Goal: Information Seeking & Learning: Learn about a topic

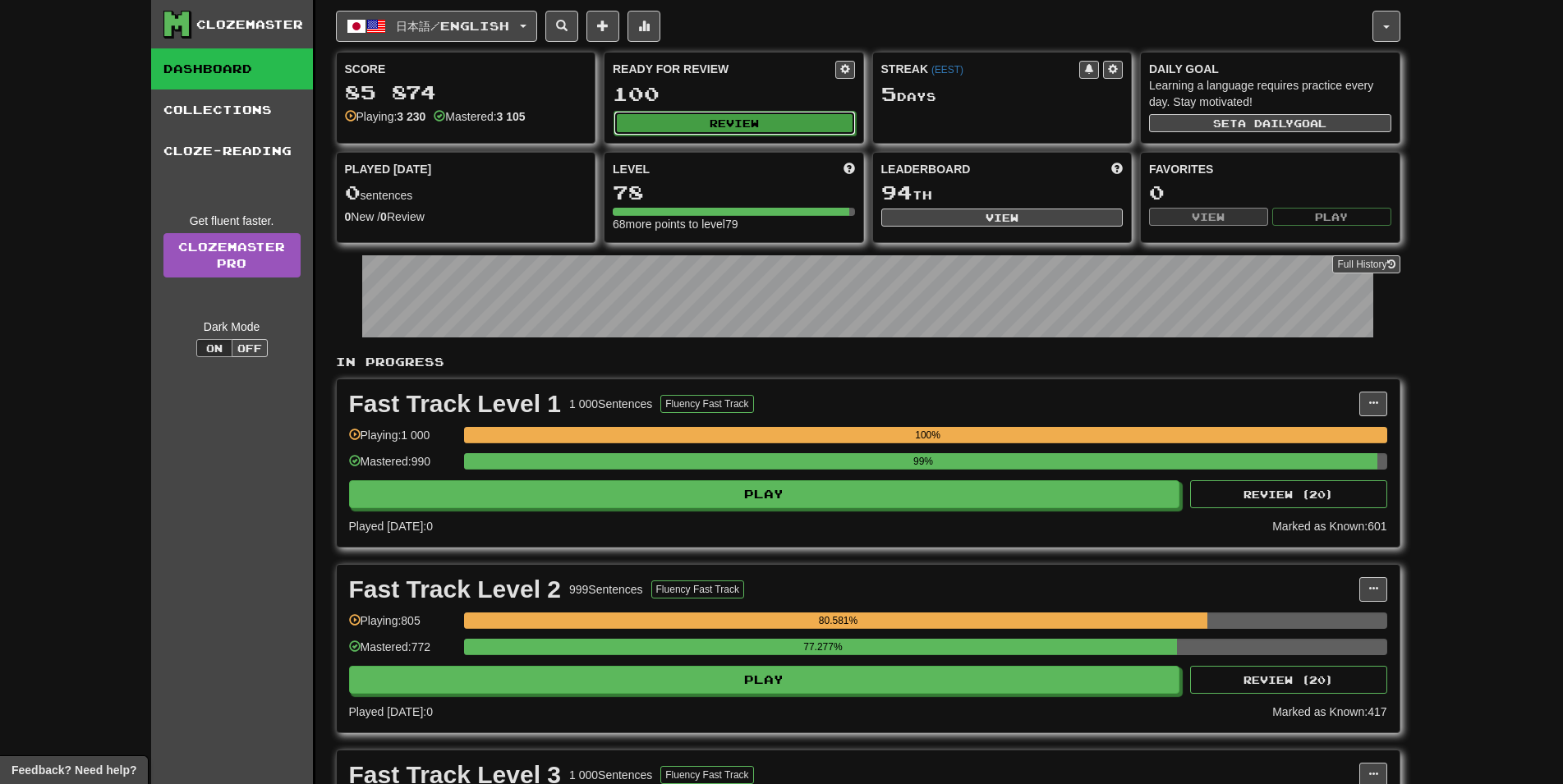
click at [679, 128] on button "Review" at bounding box center [735, 122] width 243 height 24
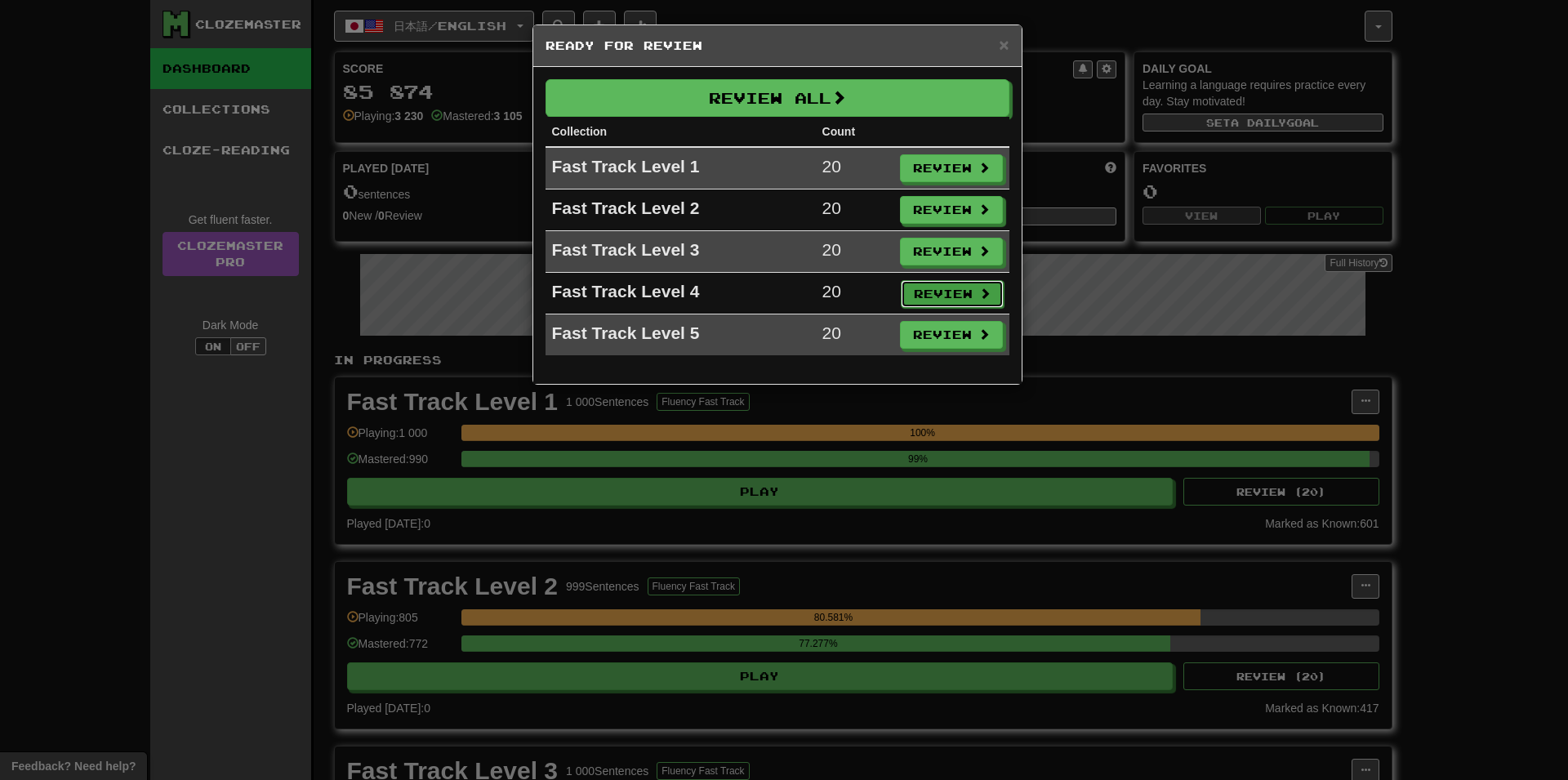
click at [932, 285] on button "Review" at bounding box center [953, 293] width 103 height 28
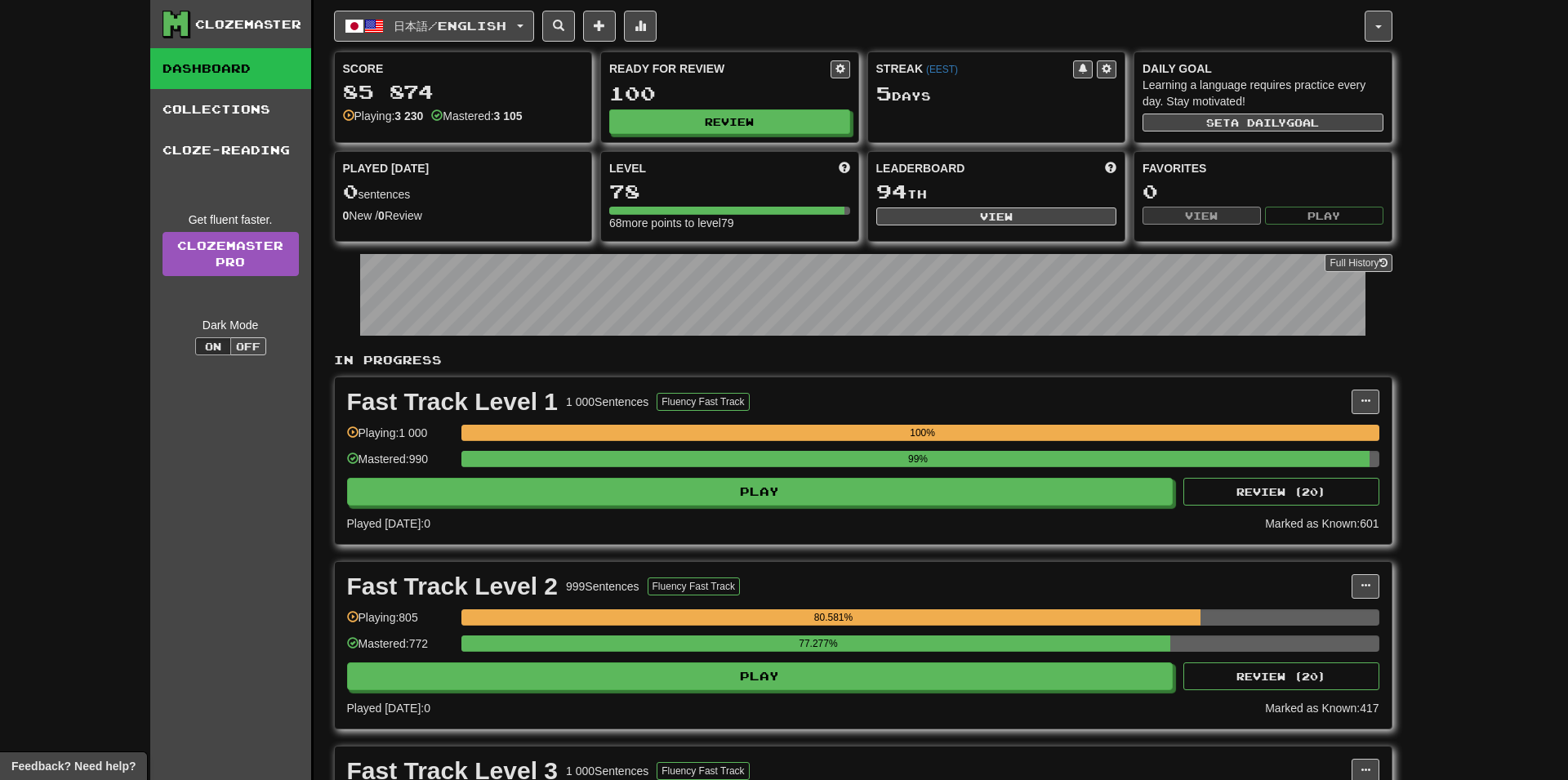
select select "**"
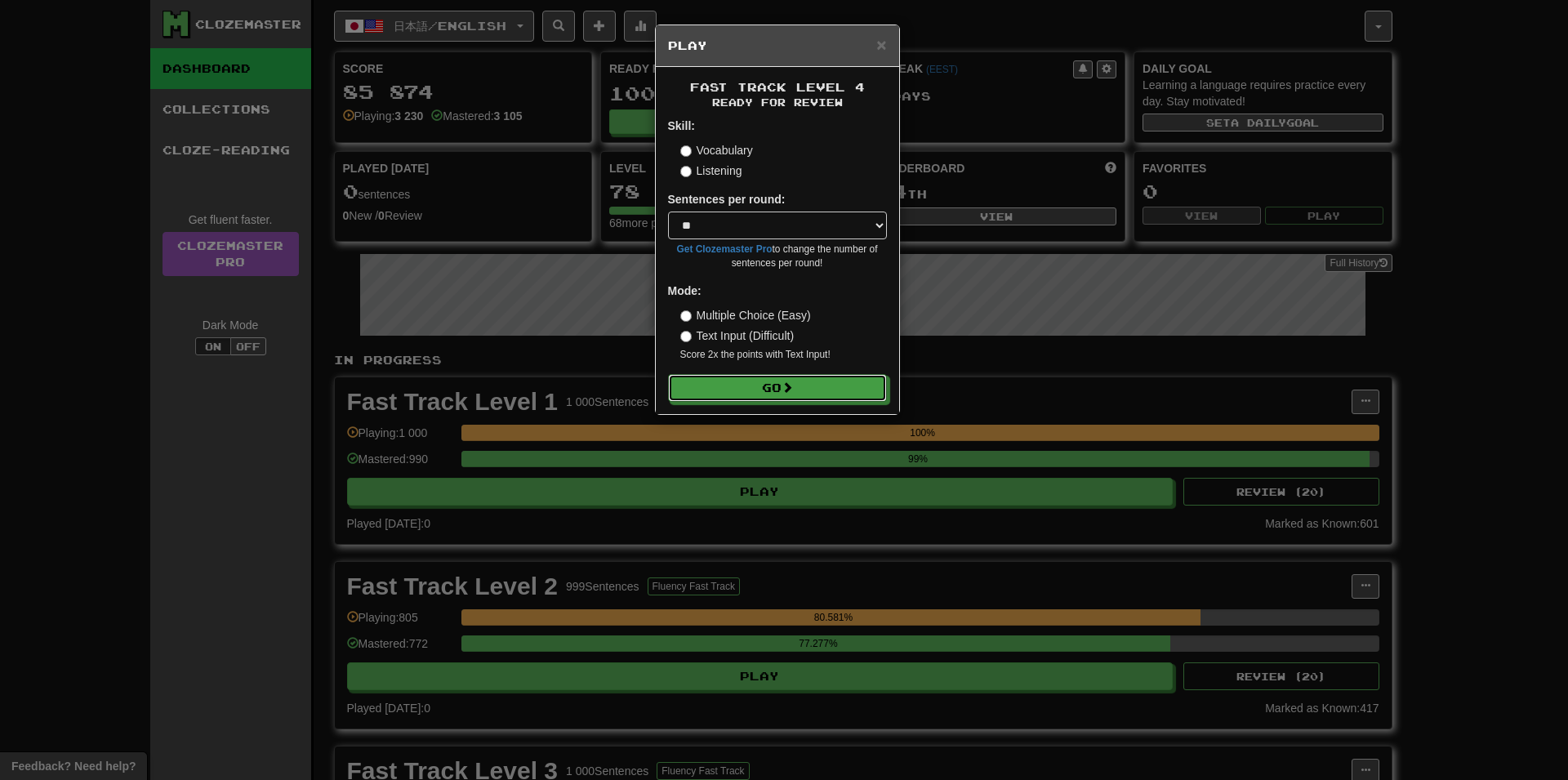
click at [829, 384] on button "Go" at bounding box center [778, 387] width 219 height 28
click at [816, 395] on button "Go" at bounding box center [779, 388] width 219 height 28
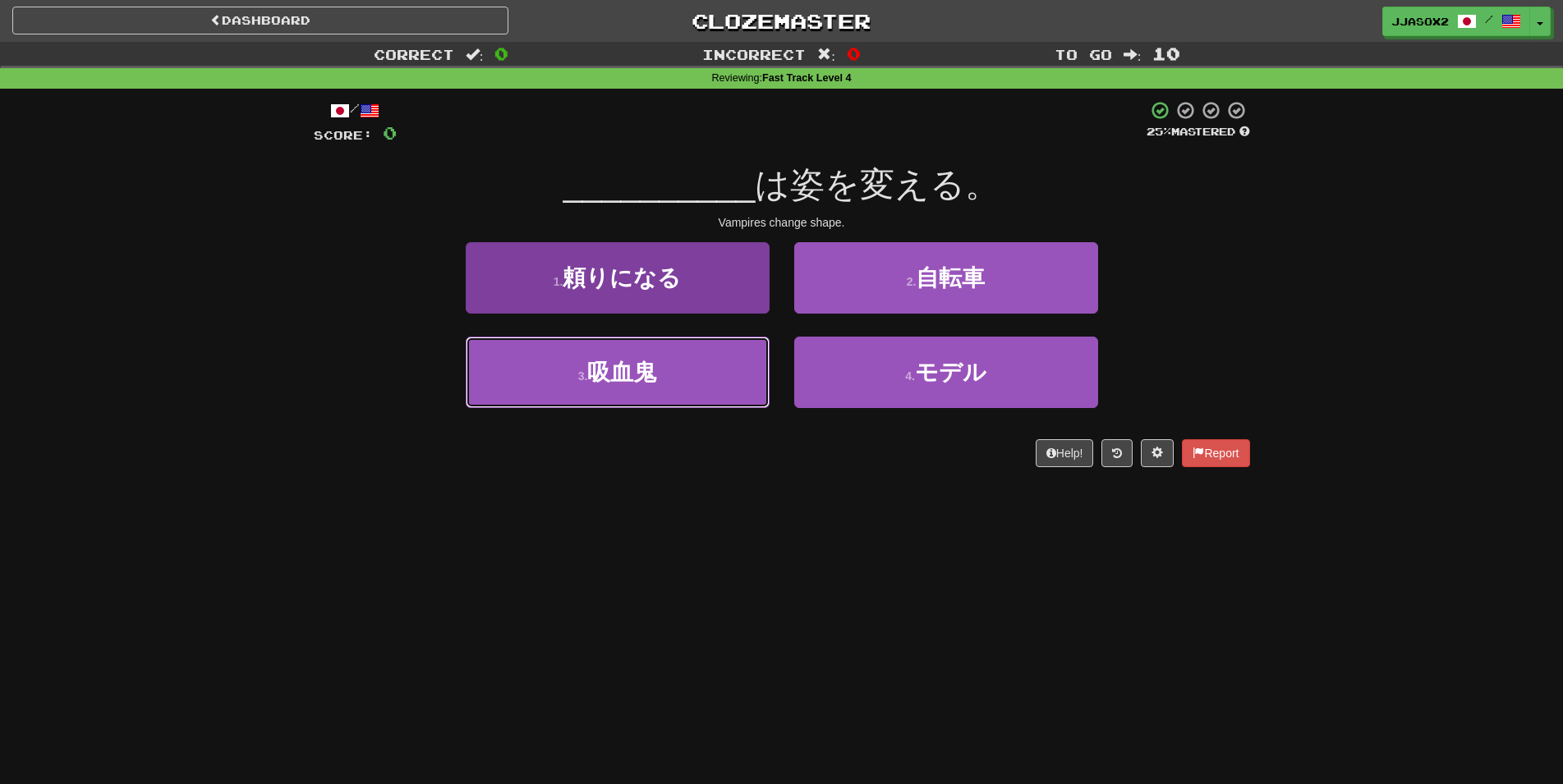
click at [721, 370] on button "3 . 吸血鬼" at bounding box center [617, 372] width 303 height 72
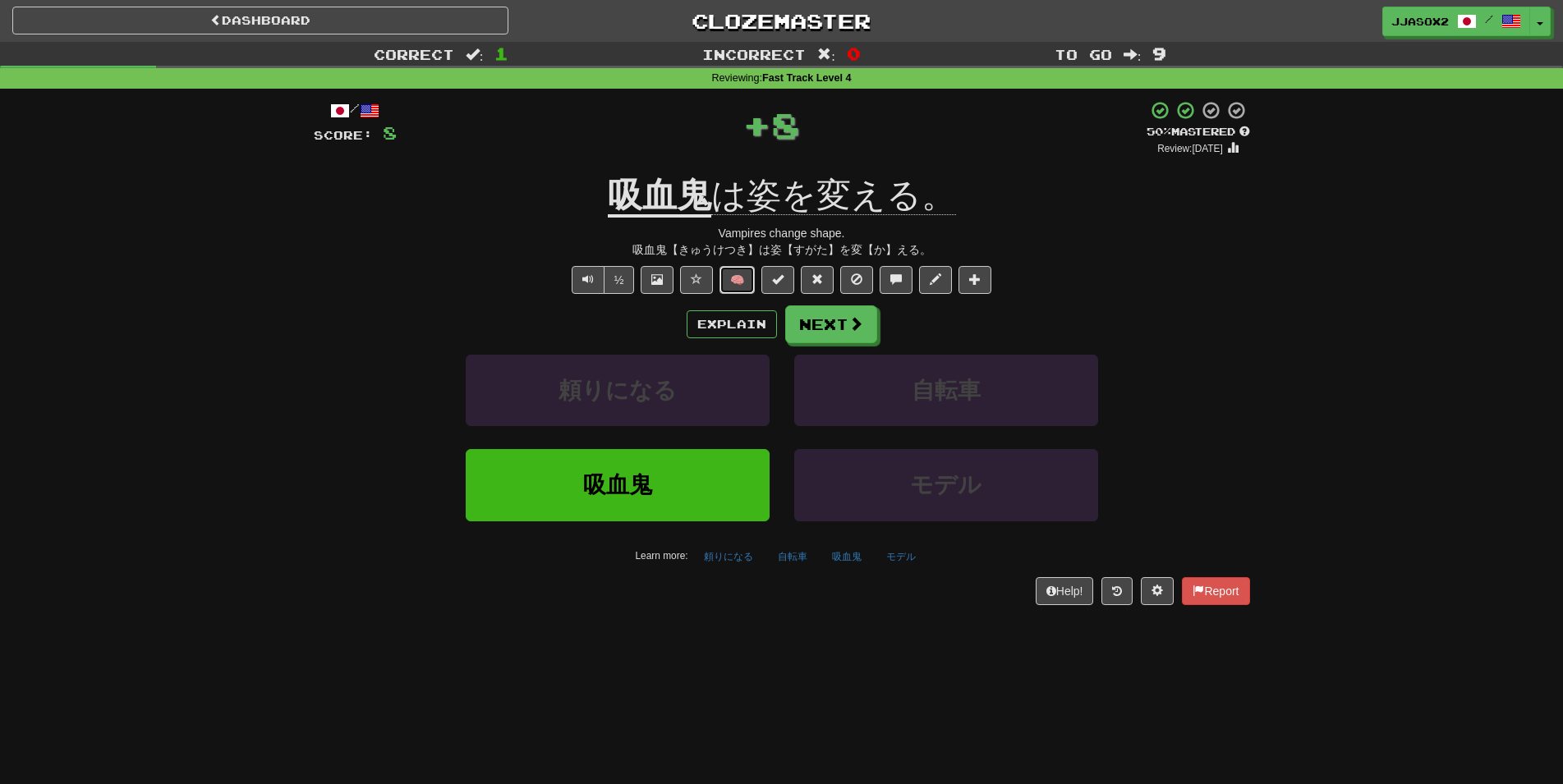
click at [740, 283] on button "🧠" at bounding box center [737, 280] width 36 height 28
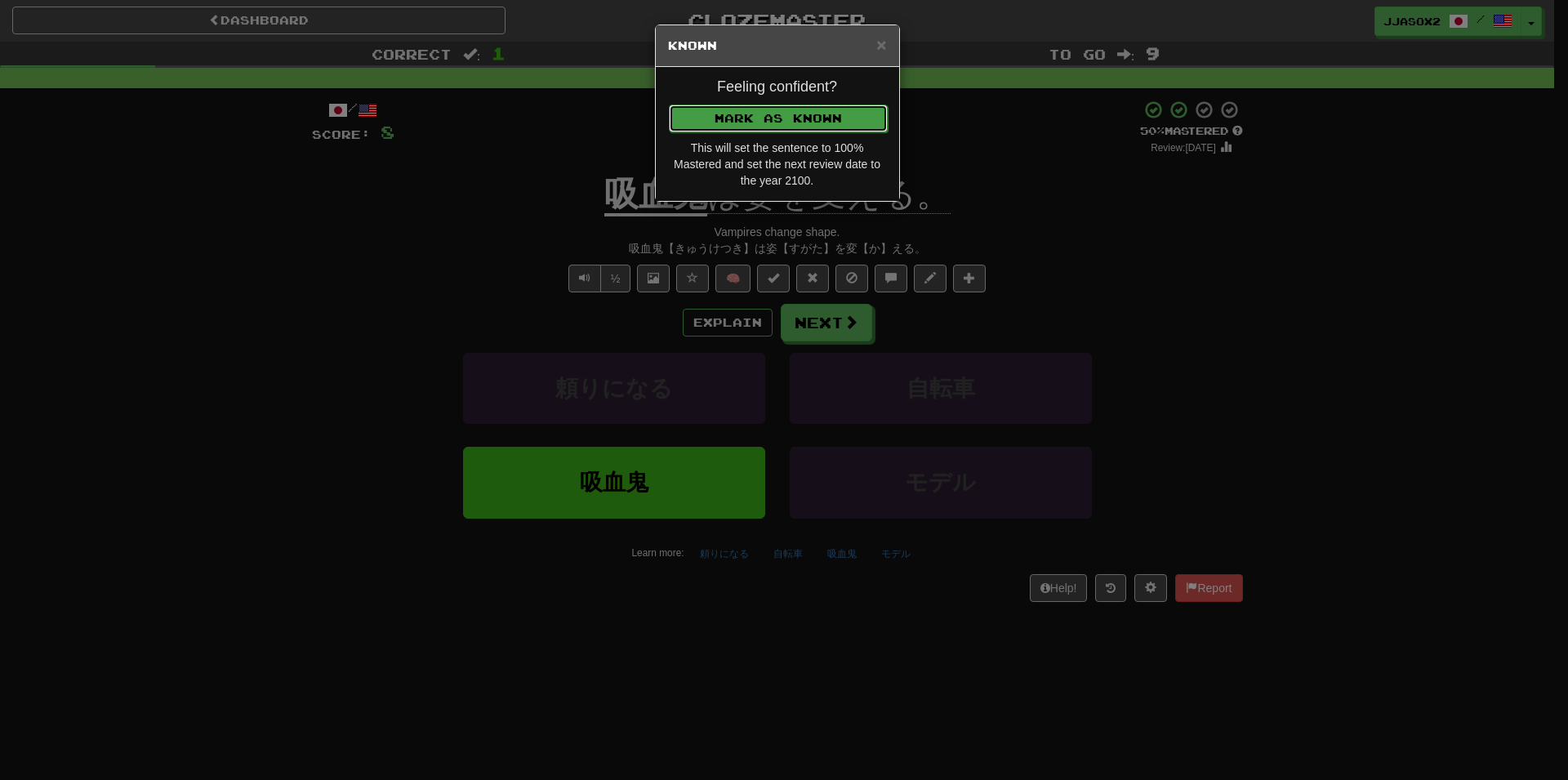
click at [823, 122] on button "Mark as Known" at bounding box center [779, 118] width 219 height 28
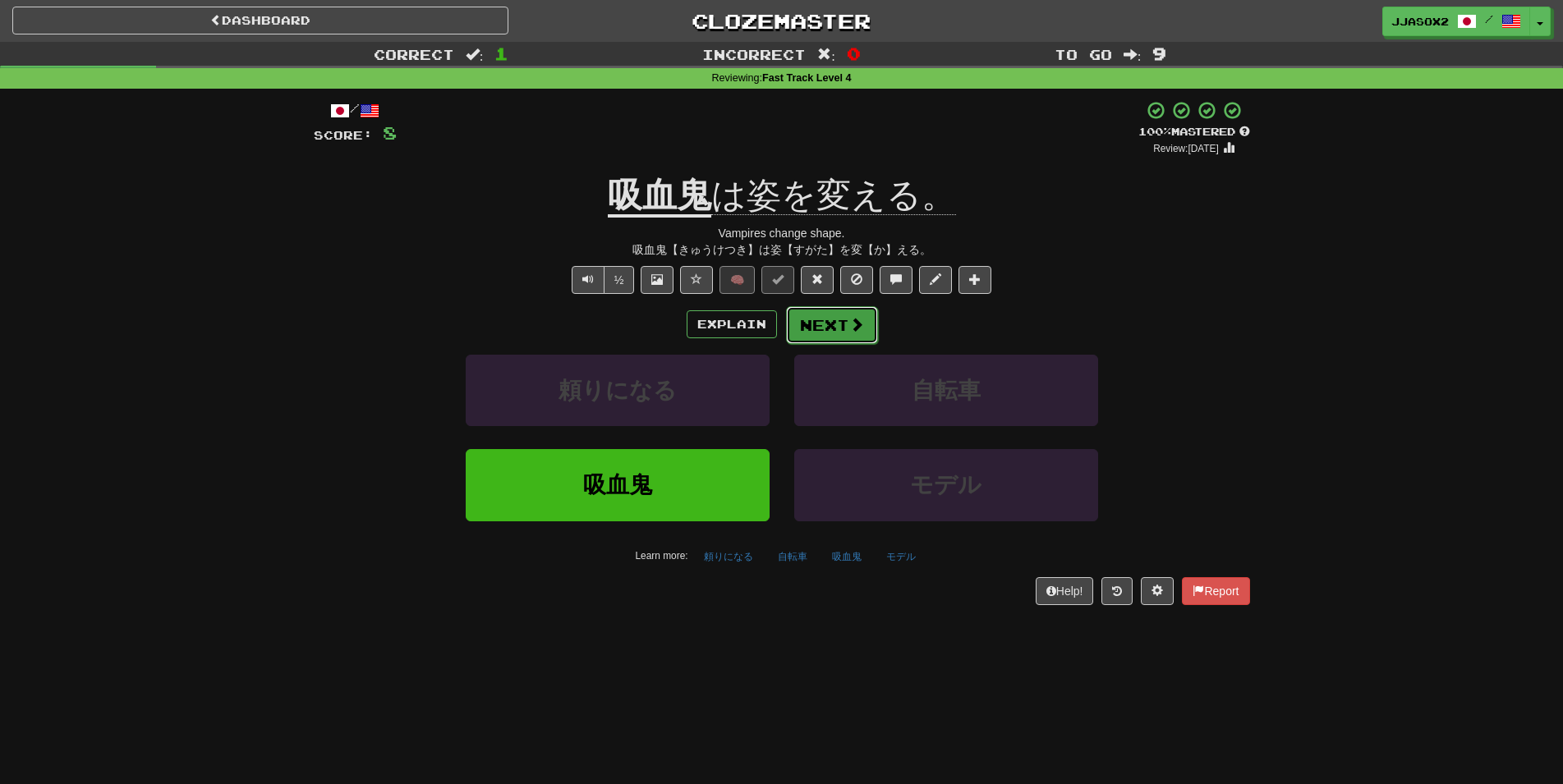
click at [835, 327] on button "Next" at bounding box center [832, 324] width 92 height 38
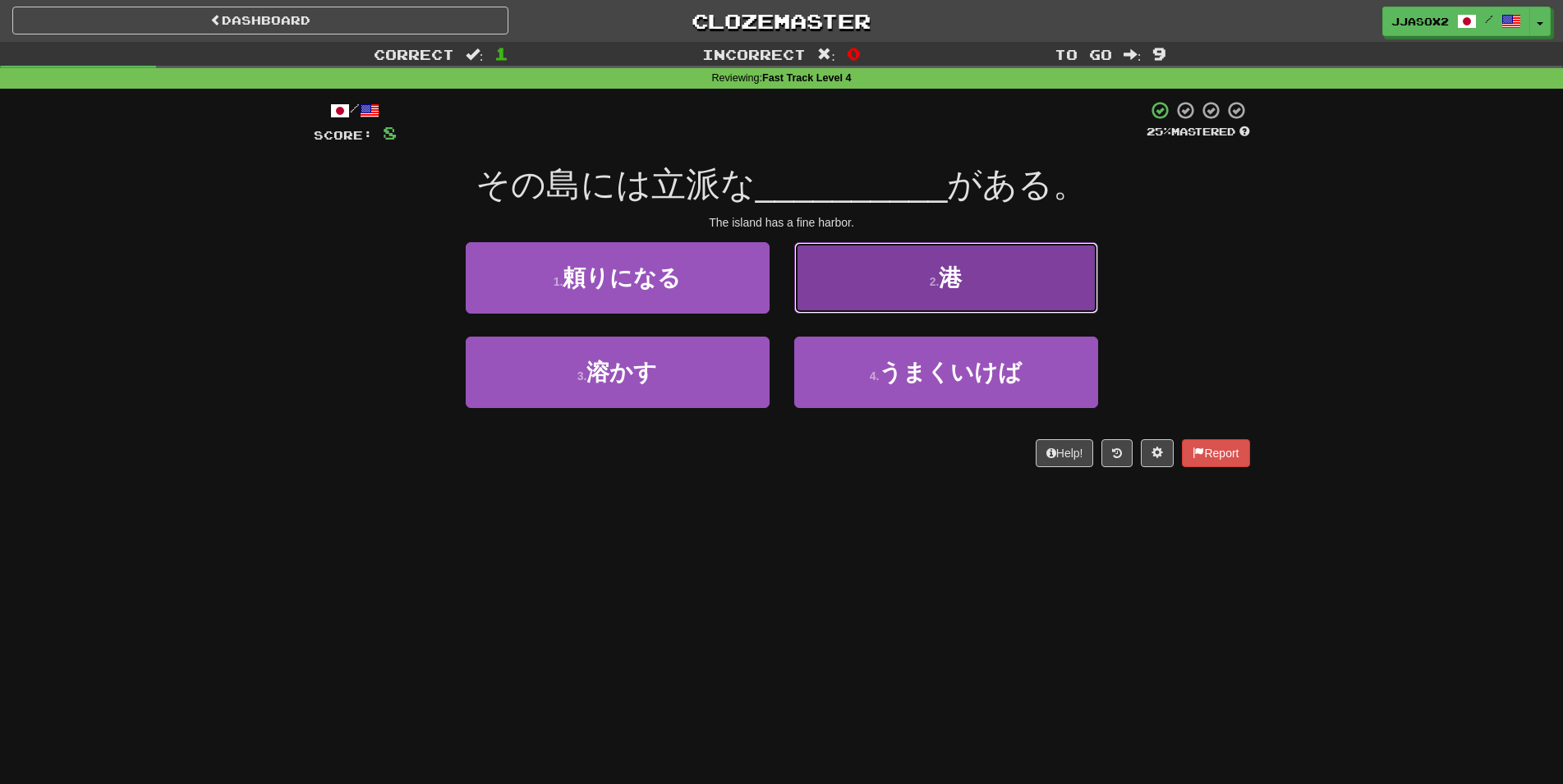
click at [914, 253] on button "2 . 港" at bounding box center [945, 278] width 303 height 72
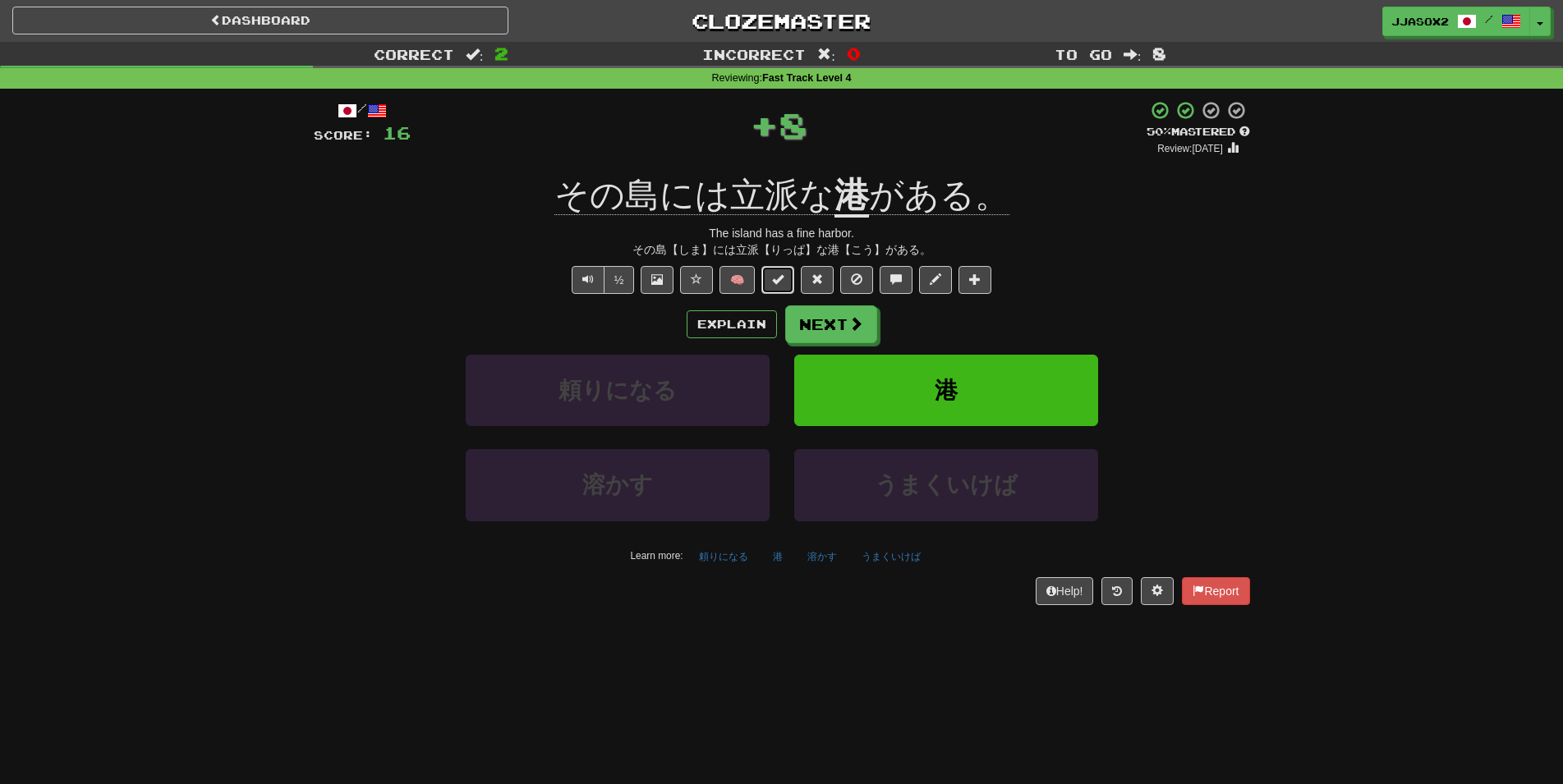
click at [790, 288] on button at bounding box center [778, 280] width 33 height 28
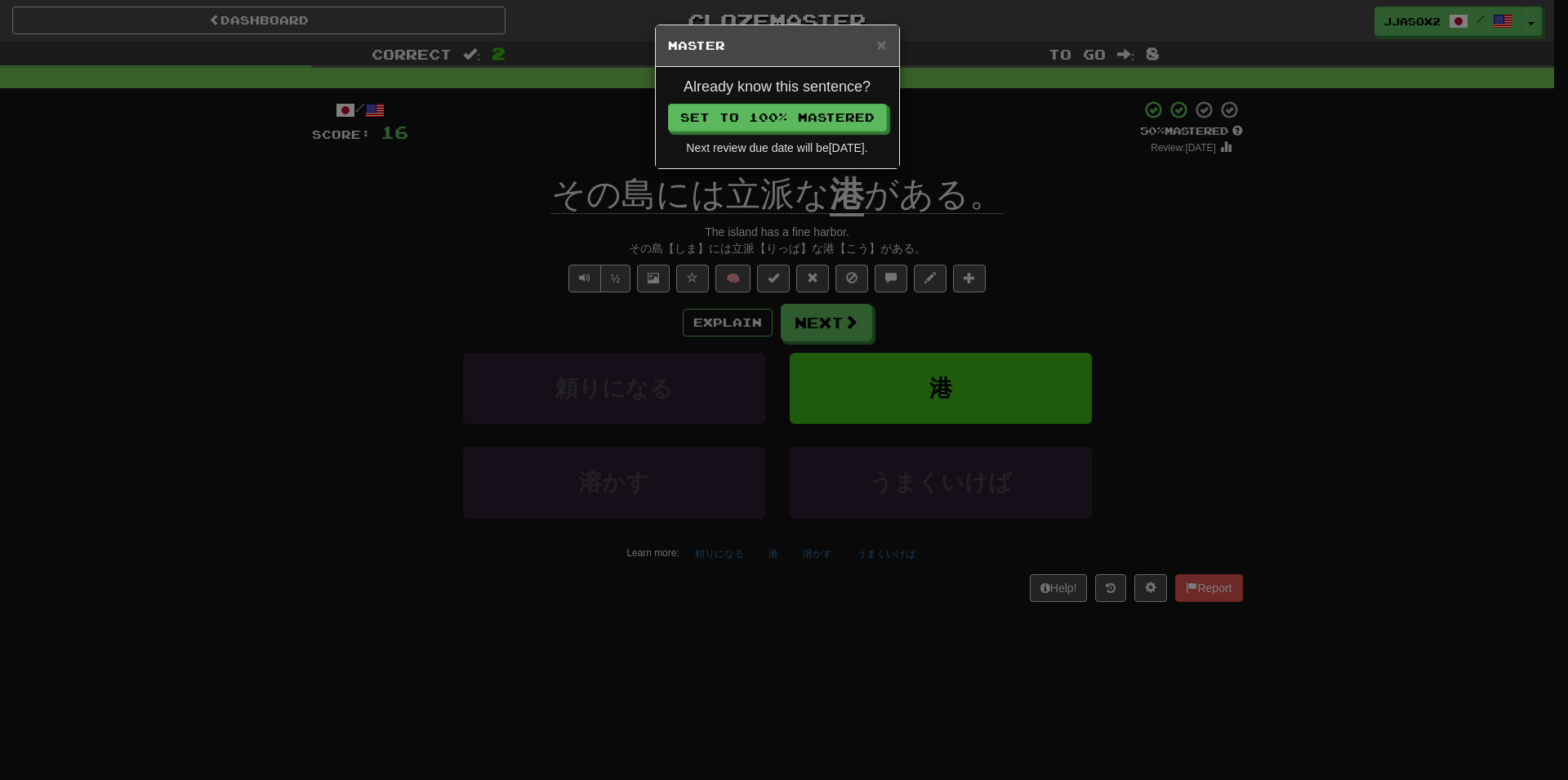
click at [836, 102] on div "Already know this sentence? Set to 100% Mastered Next review due date will be 2…" at bounding box center [777, 118] width 243 height 101
click at [828, 127] on button "Set to 100% Mastered" at bounding box center [779, 118] width 219 height 28
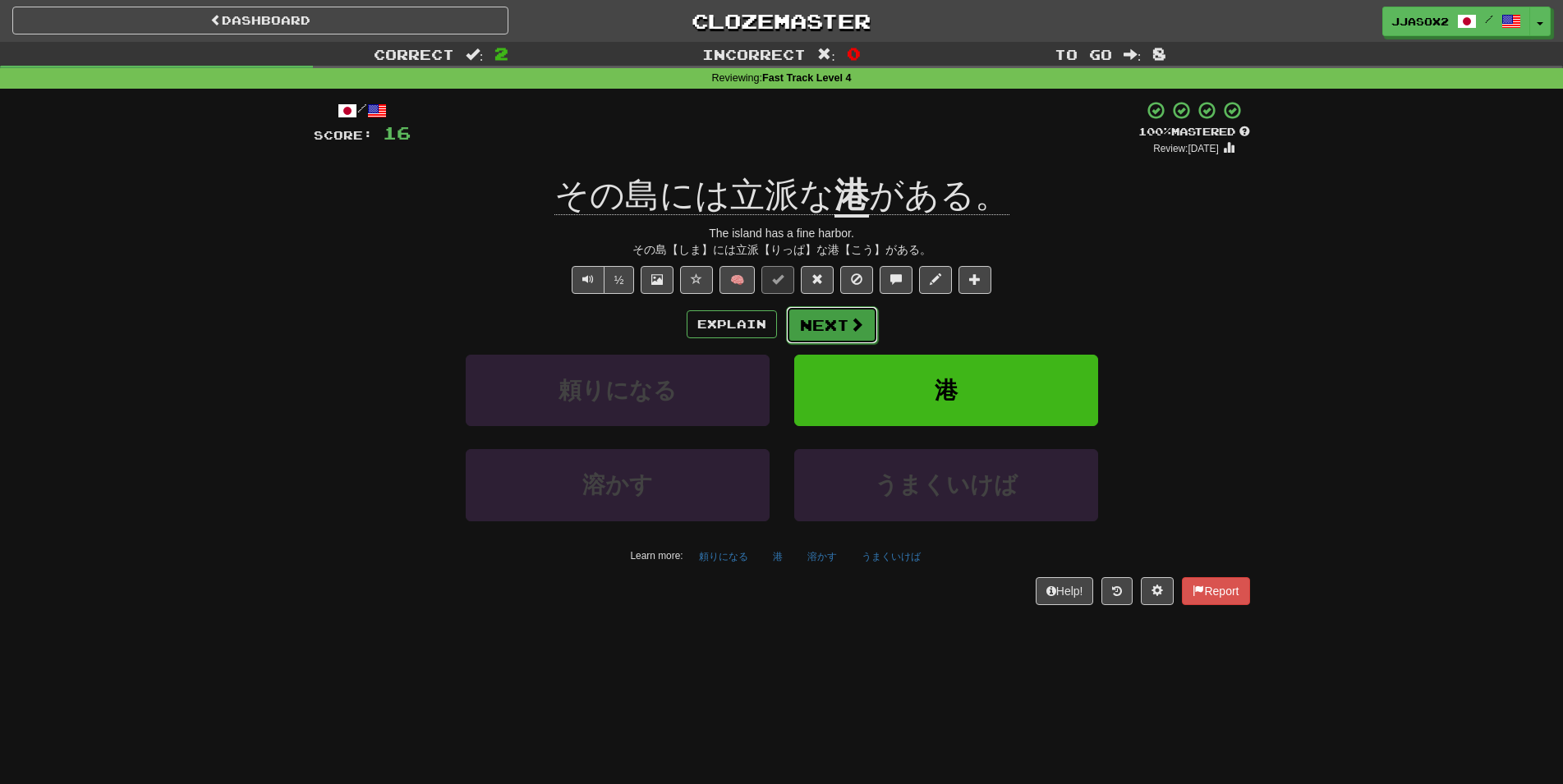
click at [818, 328] on button "Next" at bounding box center [832, 324] width 92 height 38
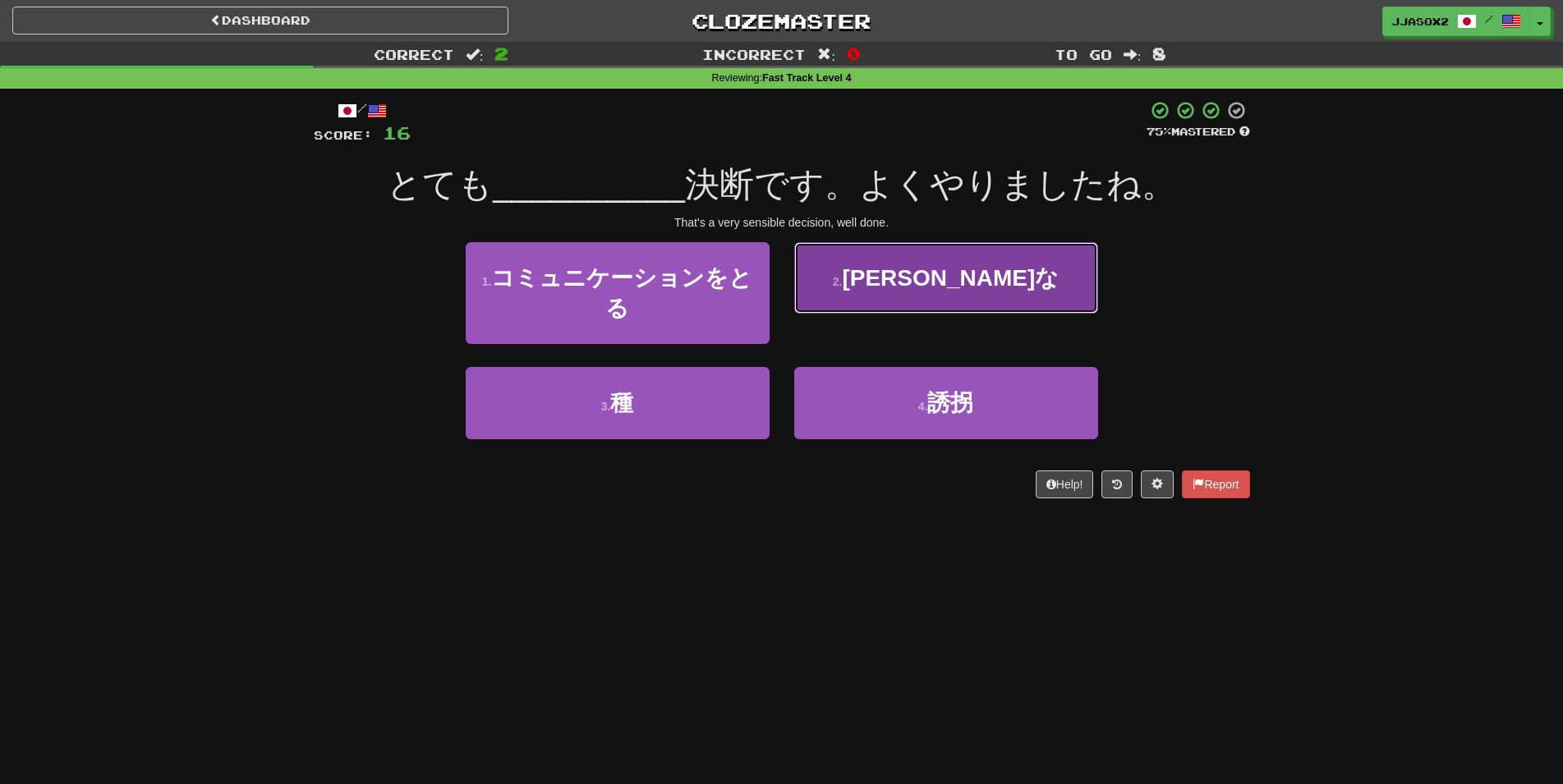
click at [979, 313] on button "2 . 賢明な" at bounding box center [945, 278] width 303 height 72
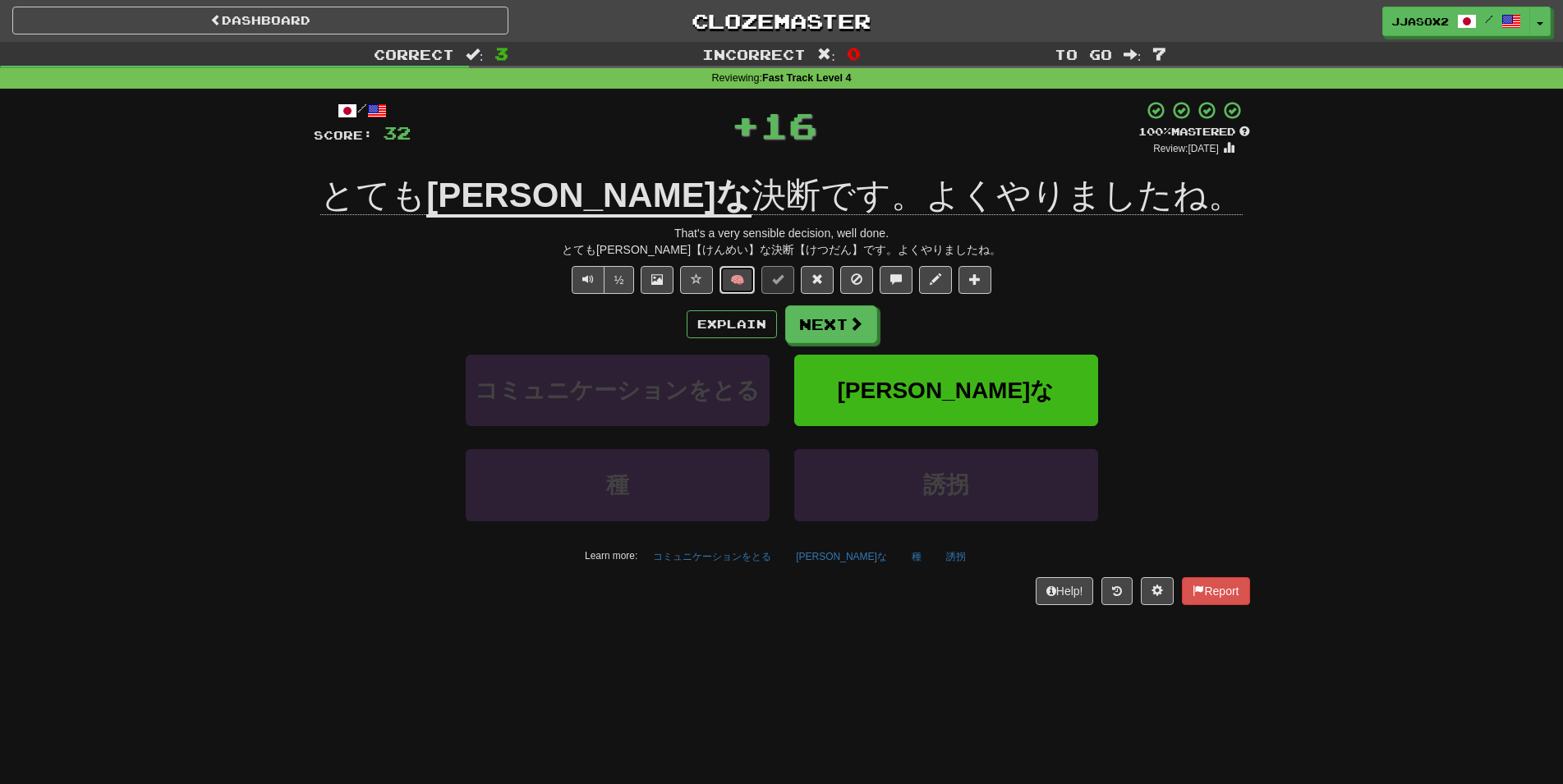
click at [746, 286] on button "🧠" at bounding box center [737, 280] width 36 height 28
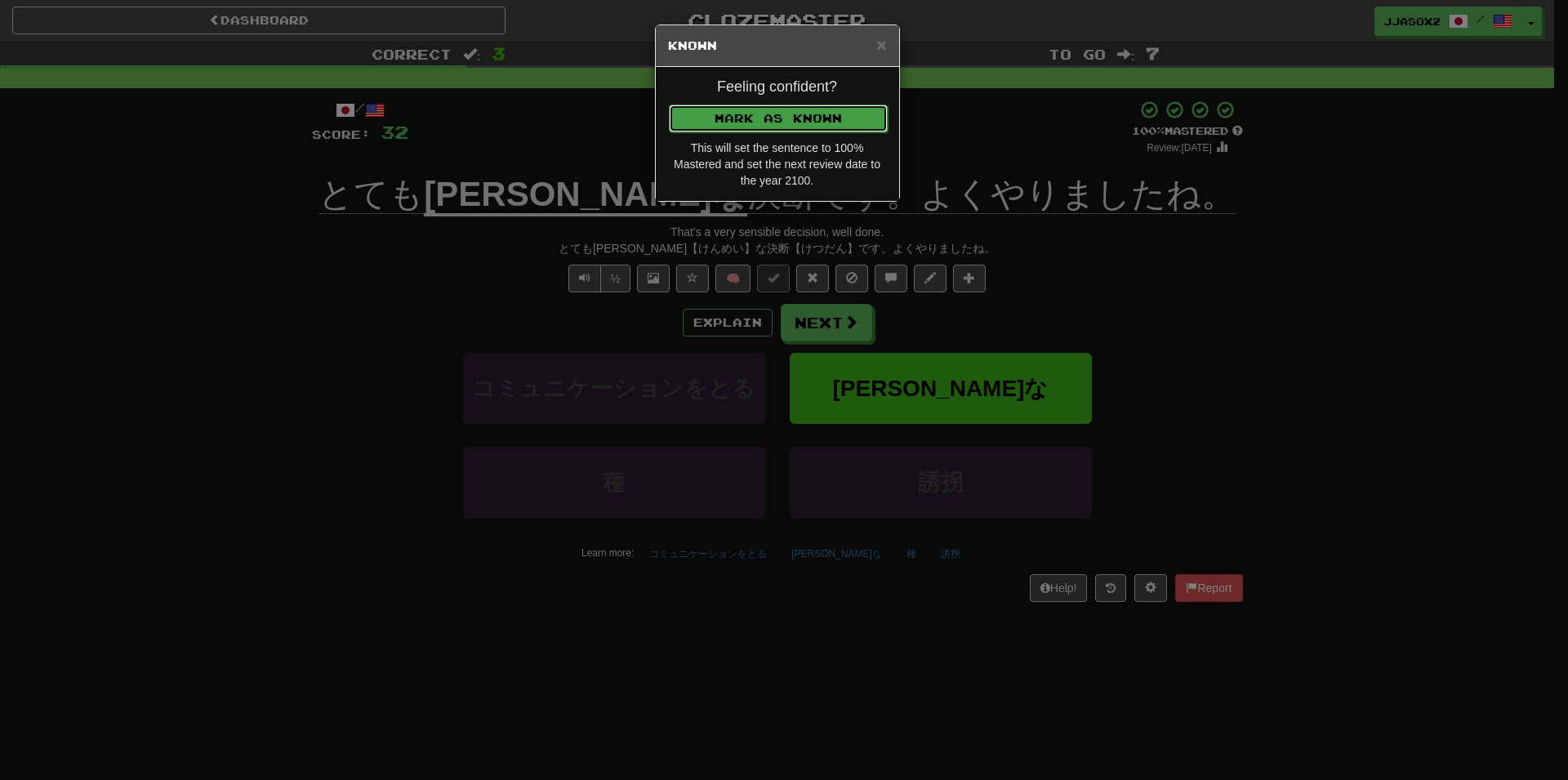
click at [802, 124] on button "Mark as Known" at bounding box center [779, 118] width 219 height 28
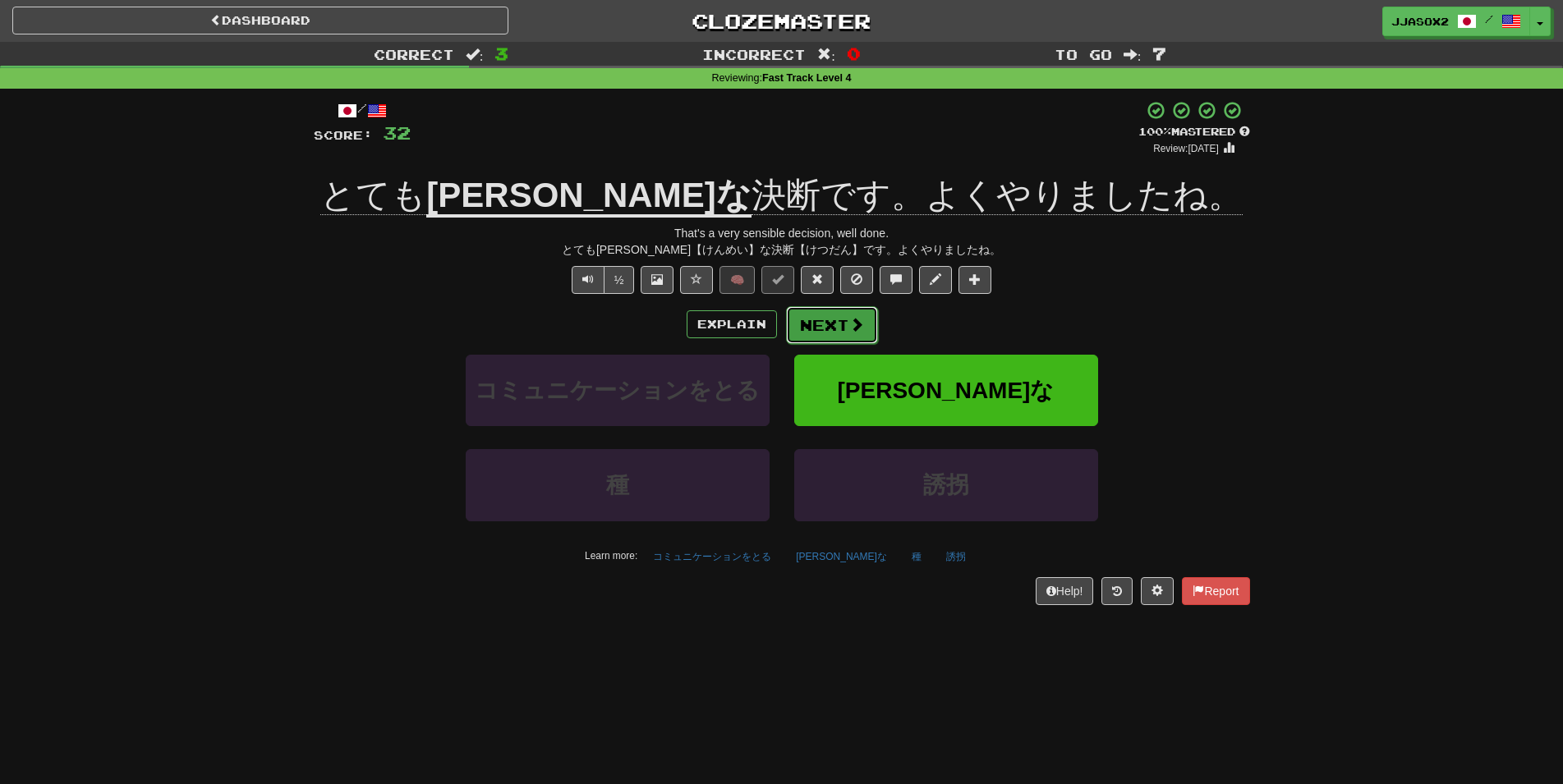
click at [822, 316] on button "Next" at bounding box center [832, 324] width 92 height 38
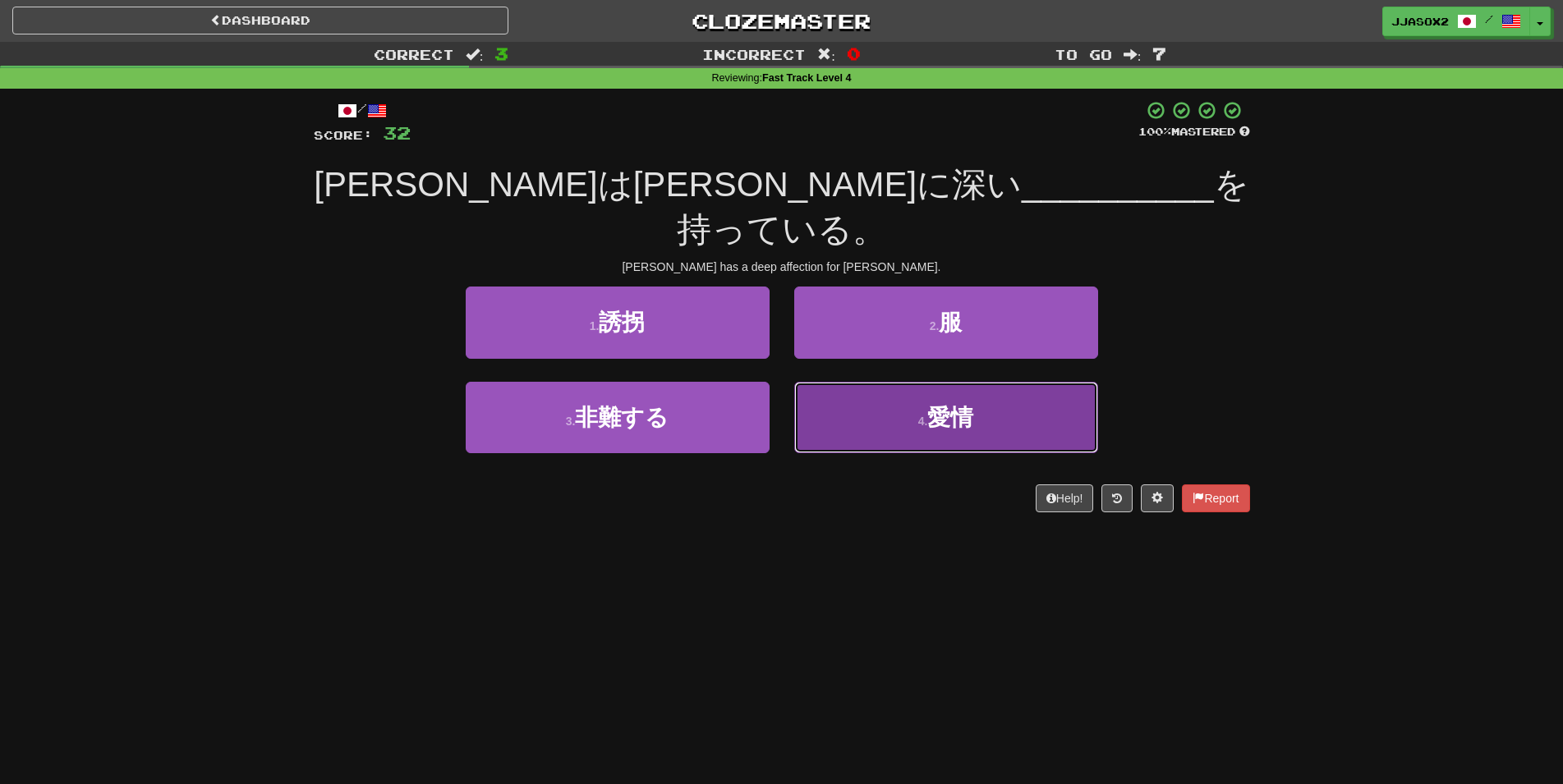
click at [926, 415] on small "4 ." at bounding box center [923, 422] width 10 height 14
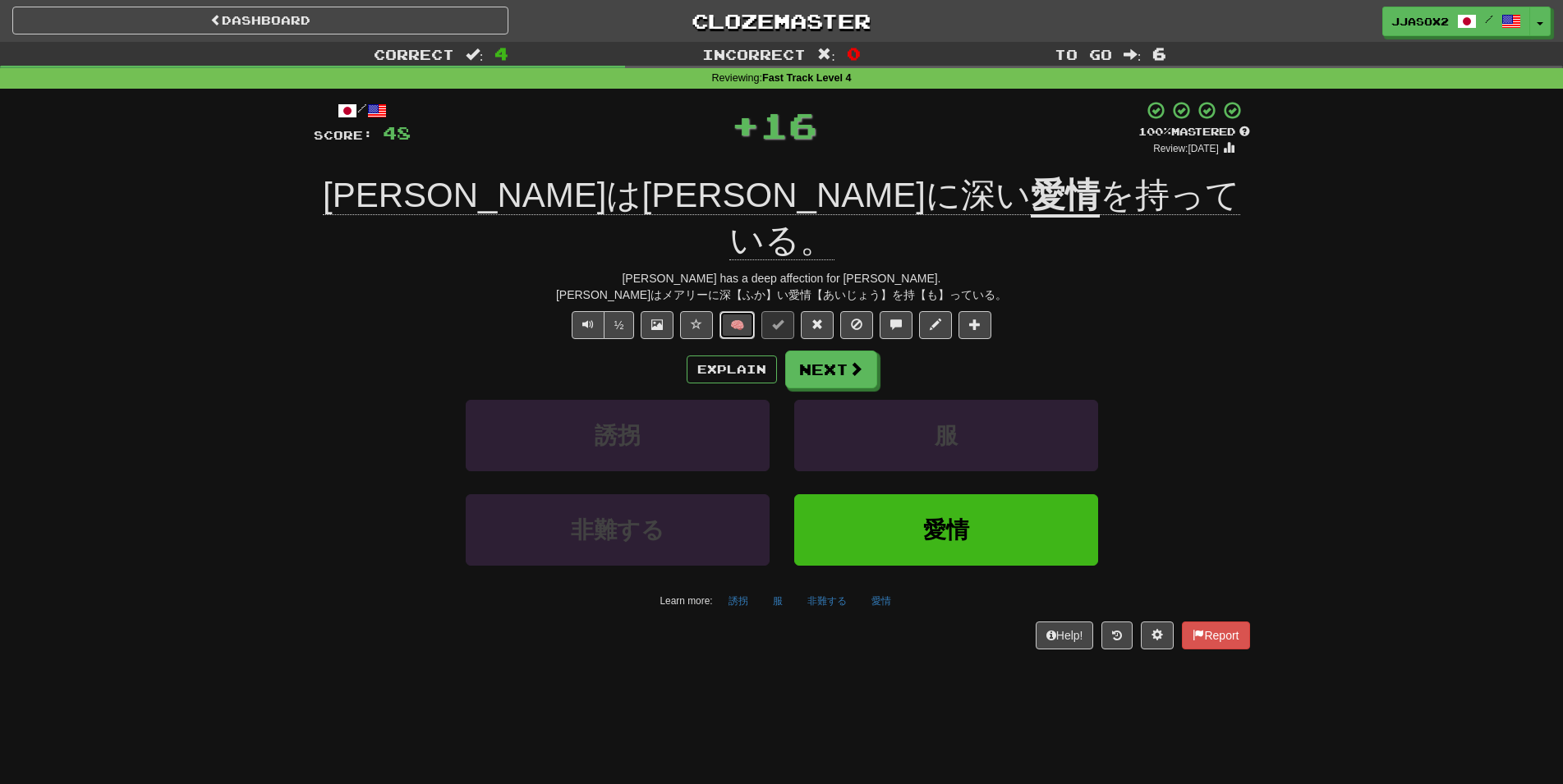
click at [751, 311] on button "🧠" at bounding box center [737, 324] width 36 height 28
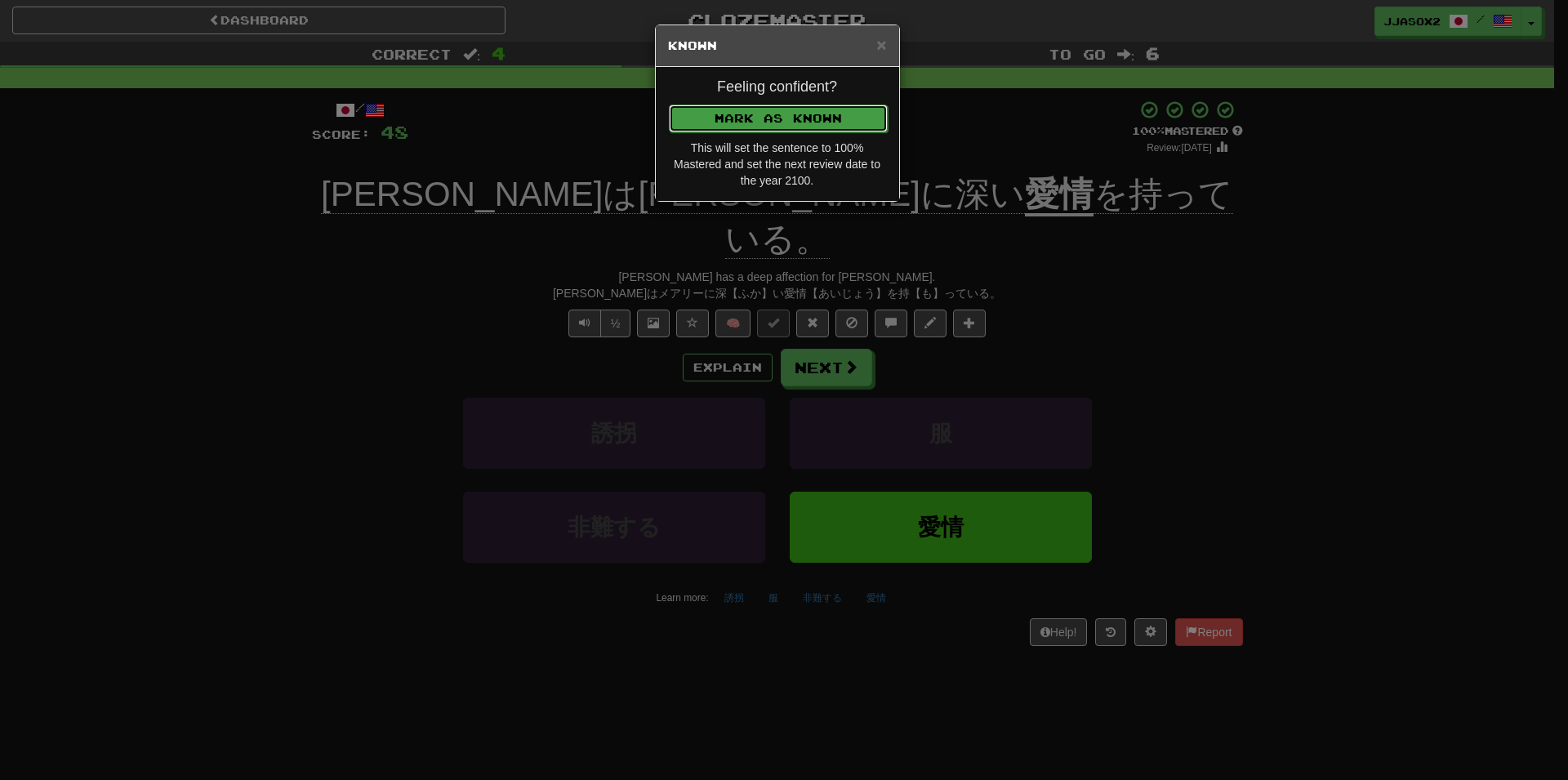
click at [772, 128] on button "Mark as Known" at bounding box center [779, 118] width 219 height 28
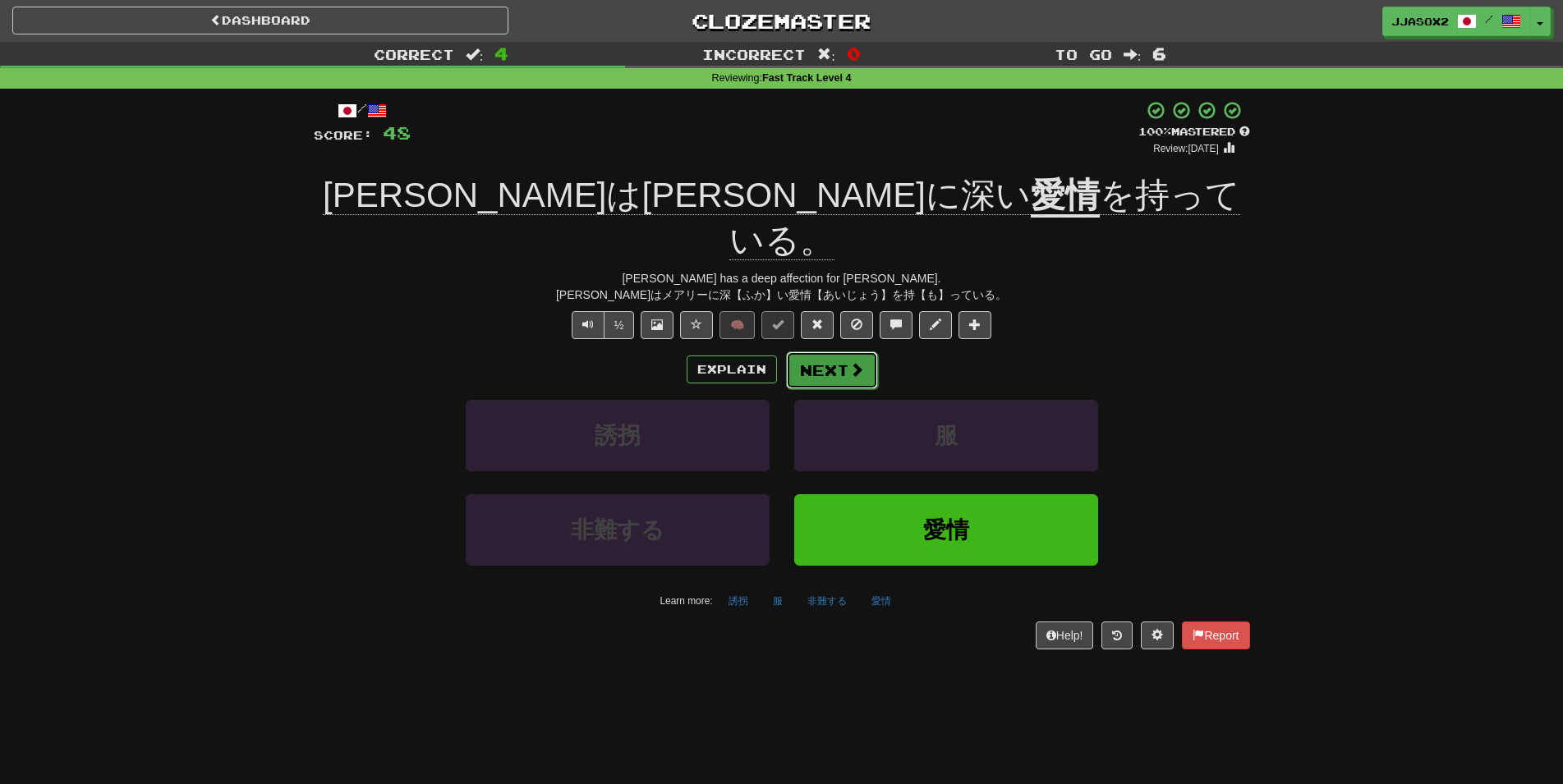
click at [835, 351] on button "Next" at bounding box center [832, 370] width 92 height 38
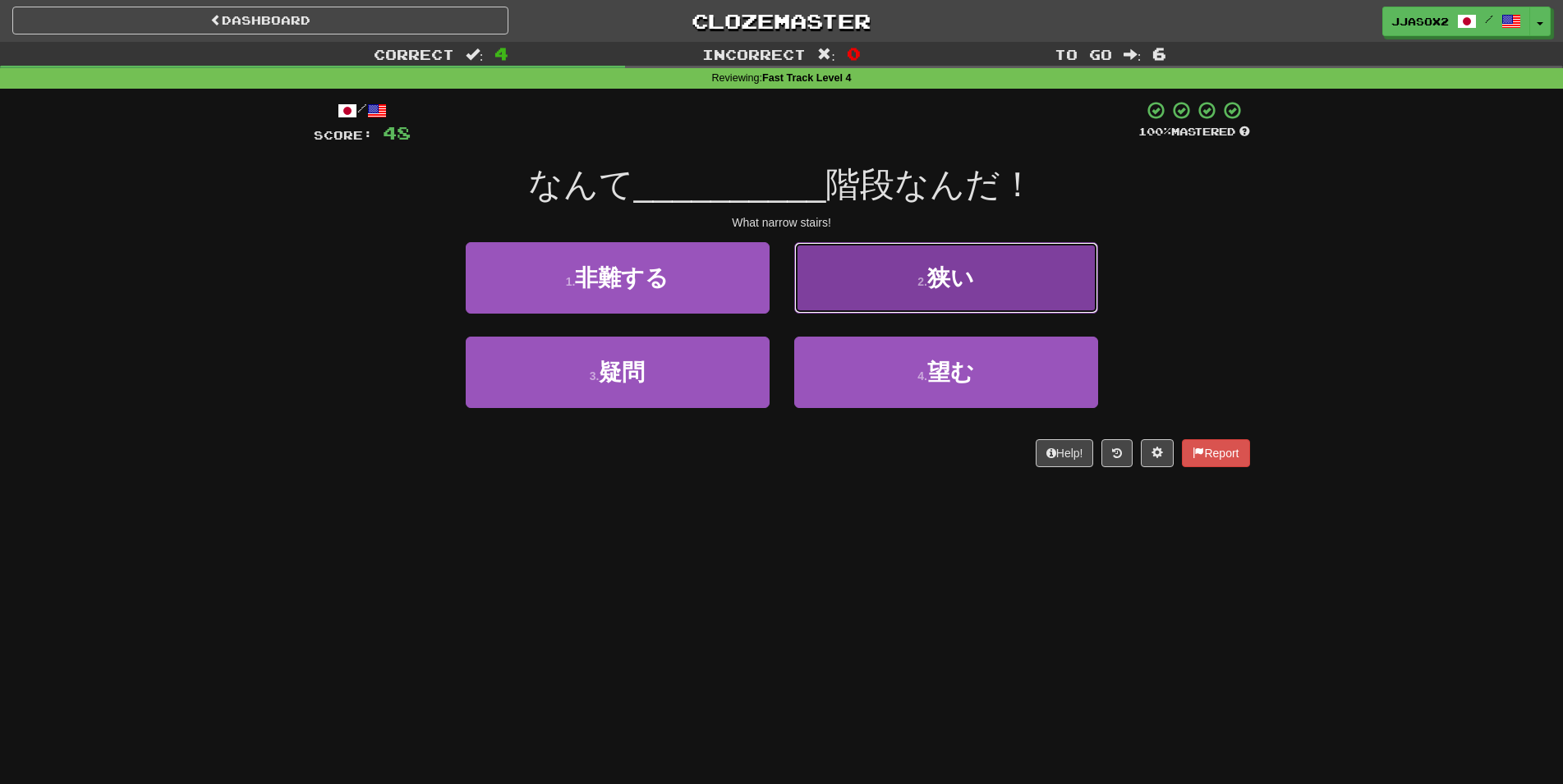
click at [845, 297] on button "2 . 狭い" at bounding box center [945, 278] width 303 height 72
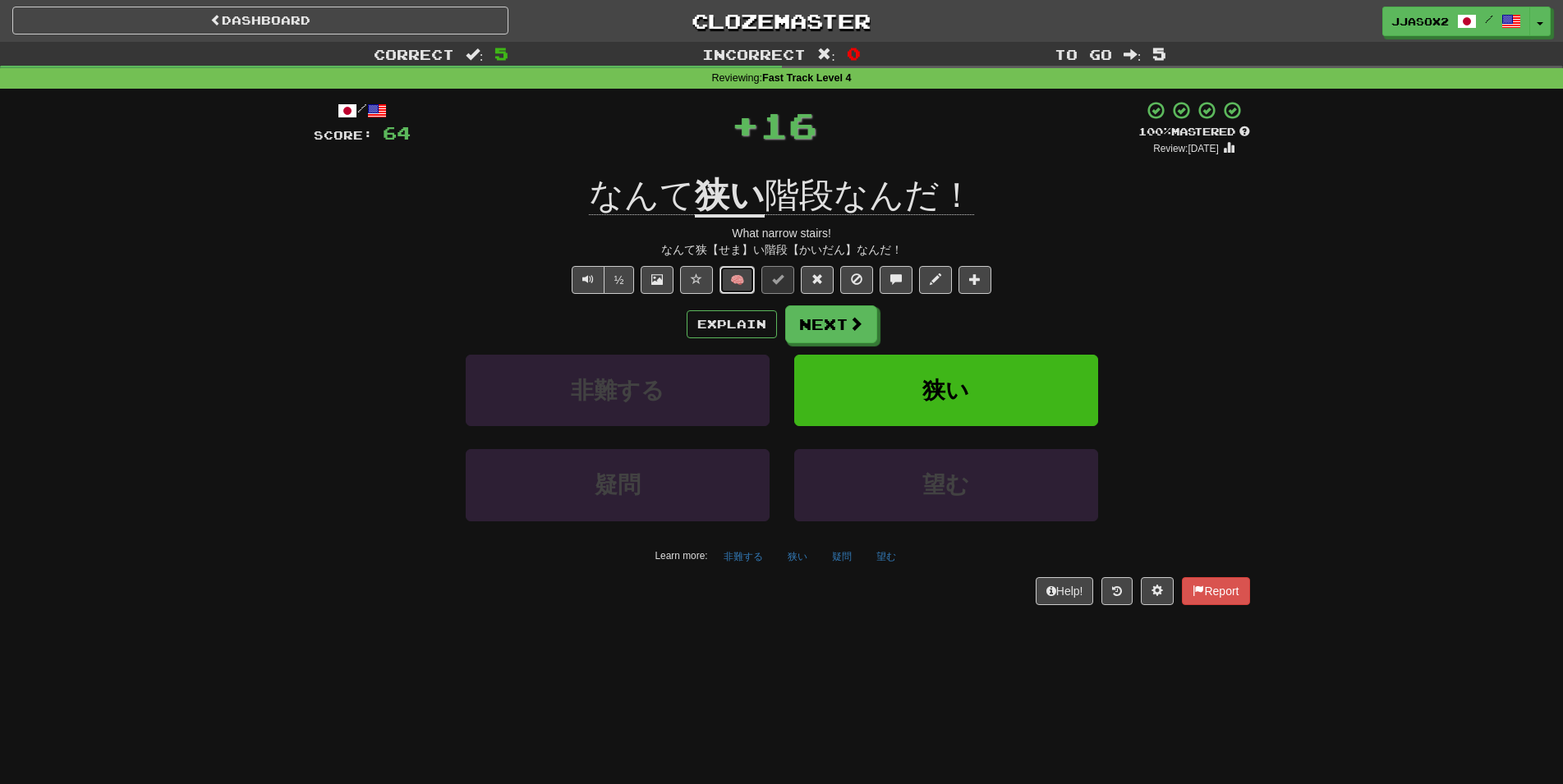
click at [732, 293] on button "🧠" at bounding box center [737, 280] width 36 height 28
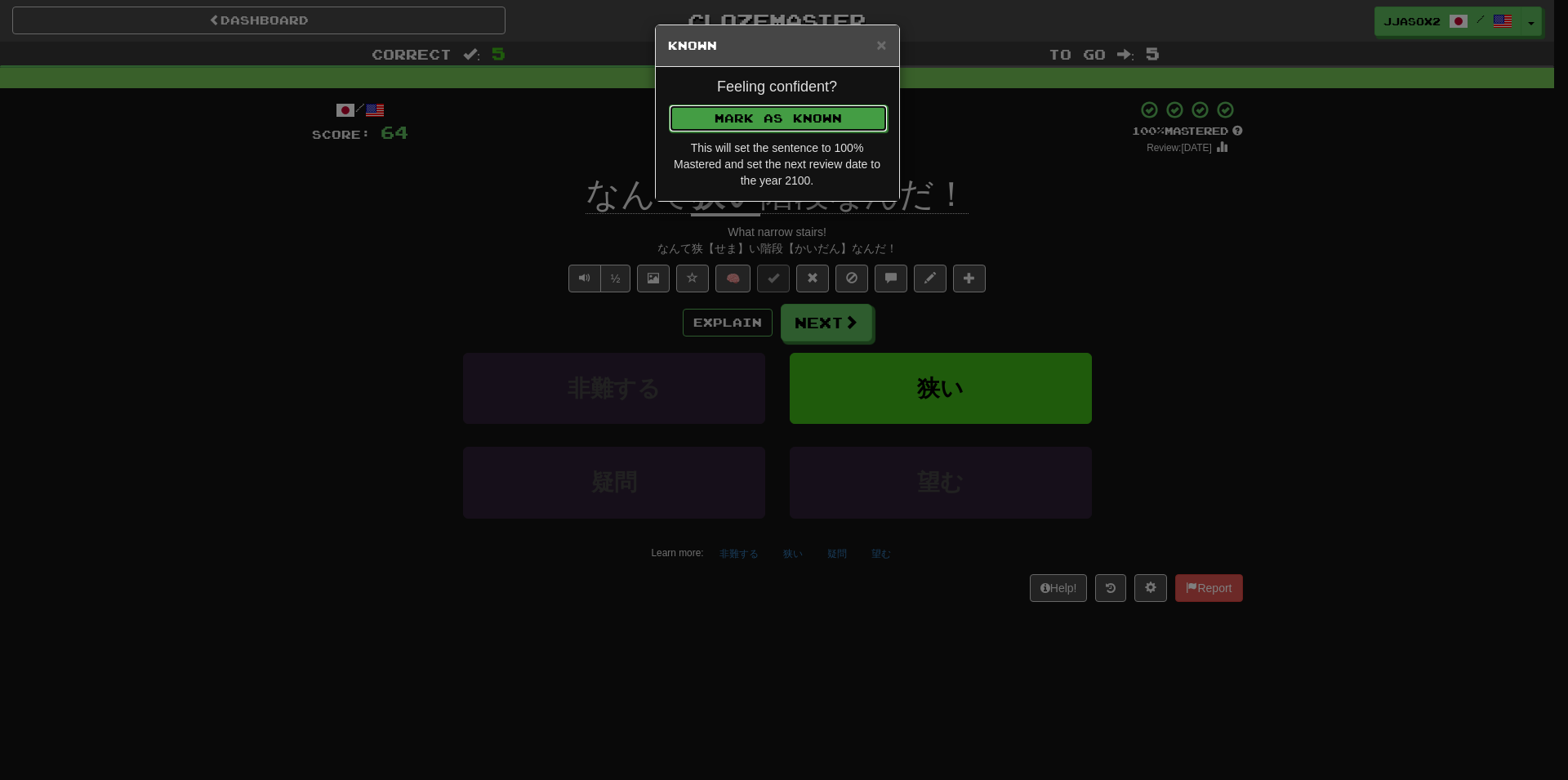
click at [822, 117] on button "Mark as Known" at bounding box center [779, 118] width 219 height 28
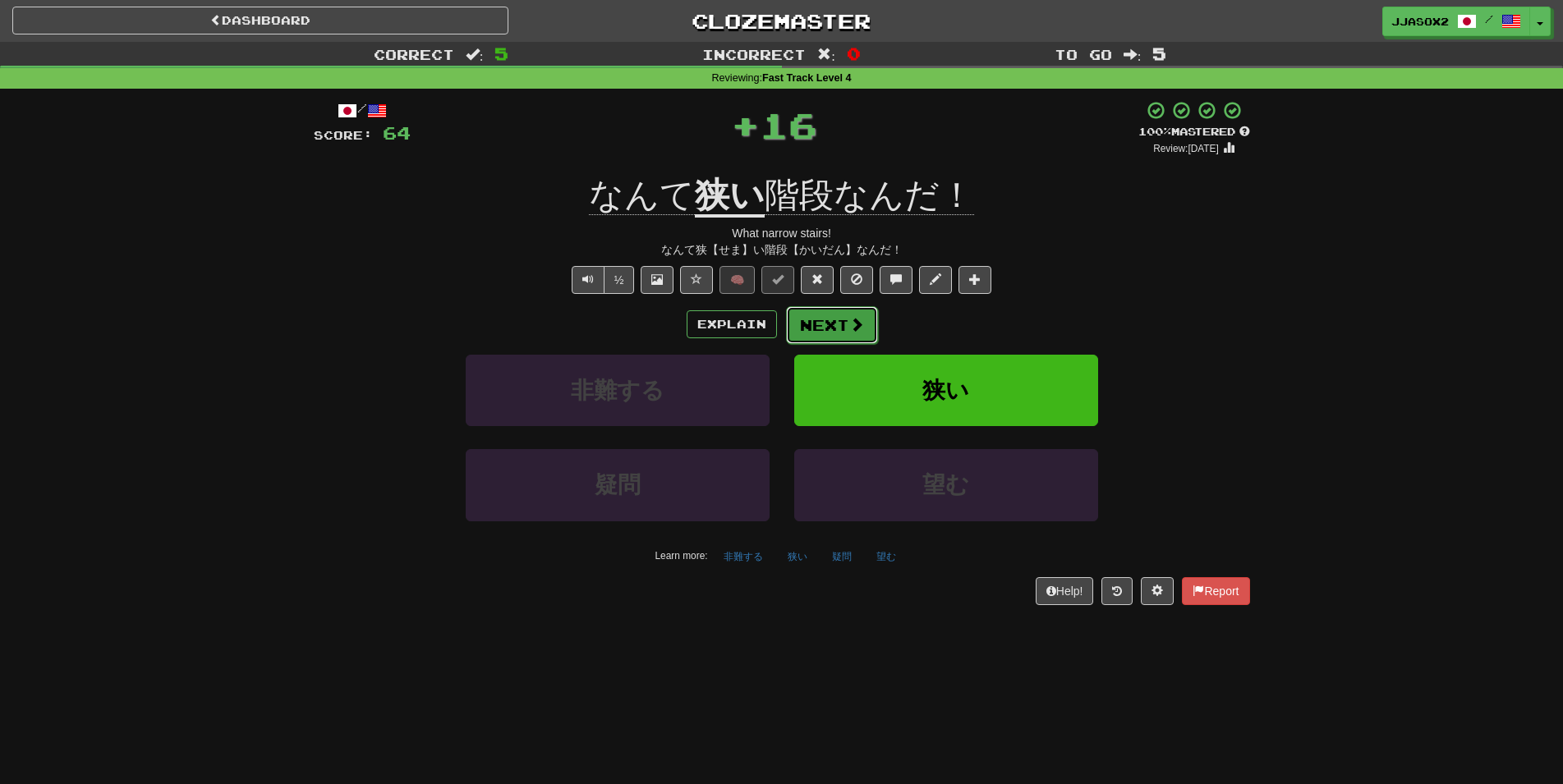
click at [814, 335] on button "Next" at bounding box center [832, 324] width 92 height 38
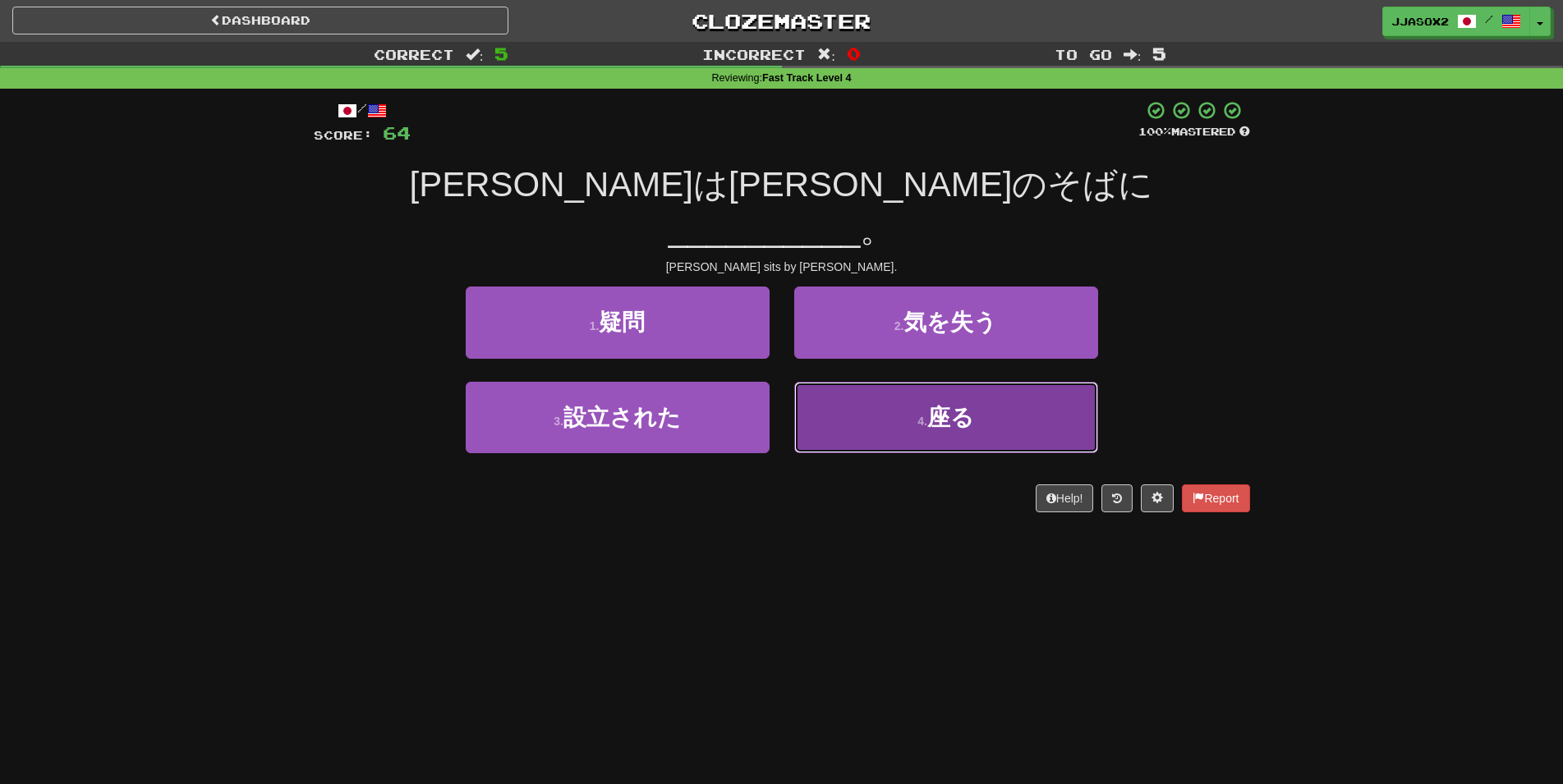
click at [827, 382] on button "4 . 座る" at bounding box center [945, 417] width 303 height 72
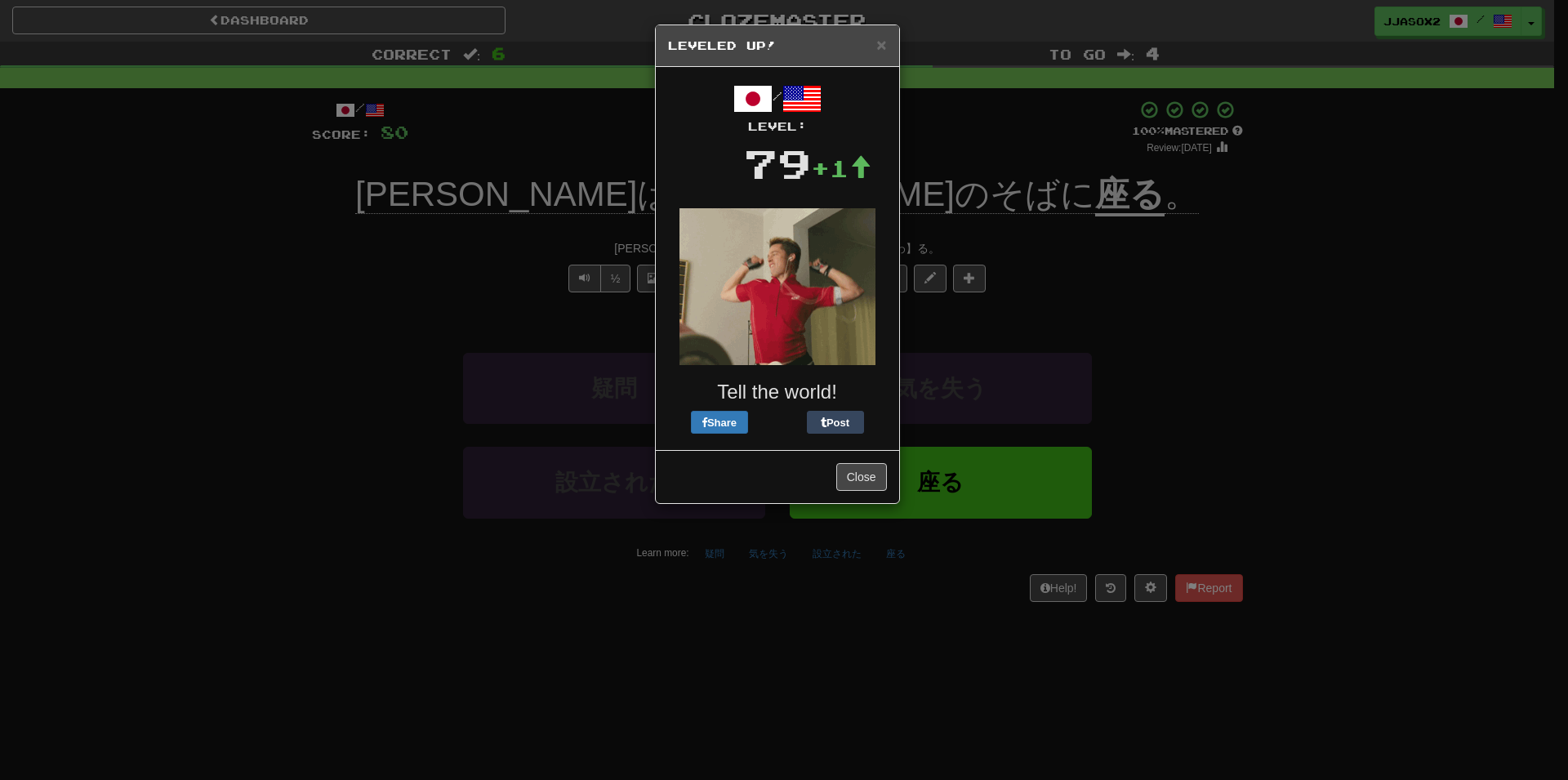
click at [874, 47] on h5 "Leveled Up!" at bounding box center [778, 45] width 219 height 16
click at [880, 39] on span "×" at bounding box center [881, 45] width 10 height 18
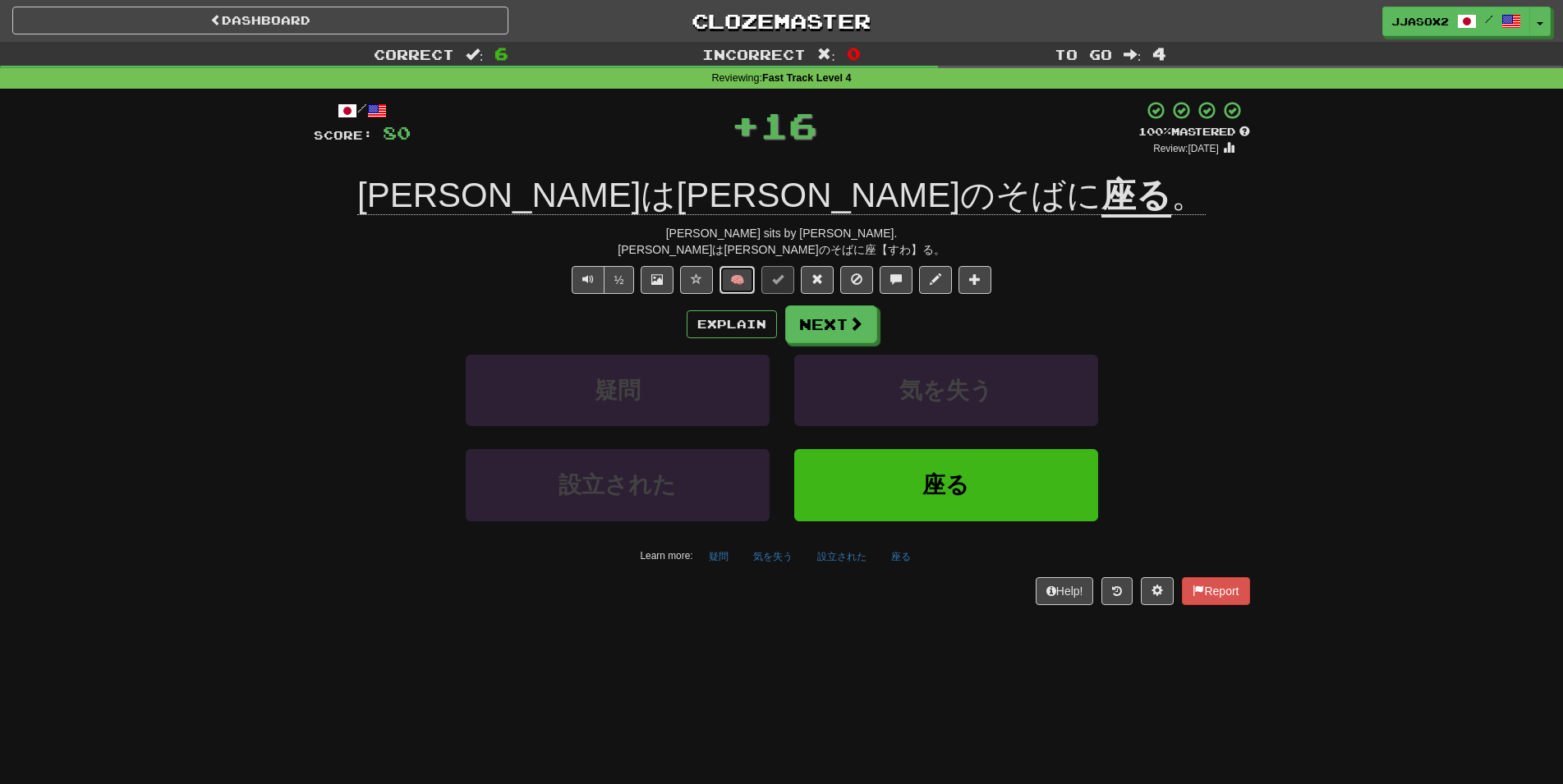
click at [746, 286] on button "🧠" at bounding box center [737, 280] width 36 height 28
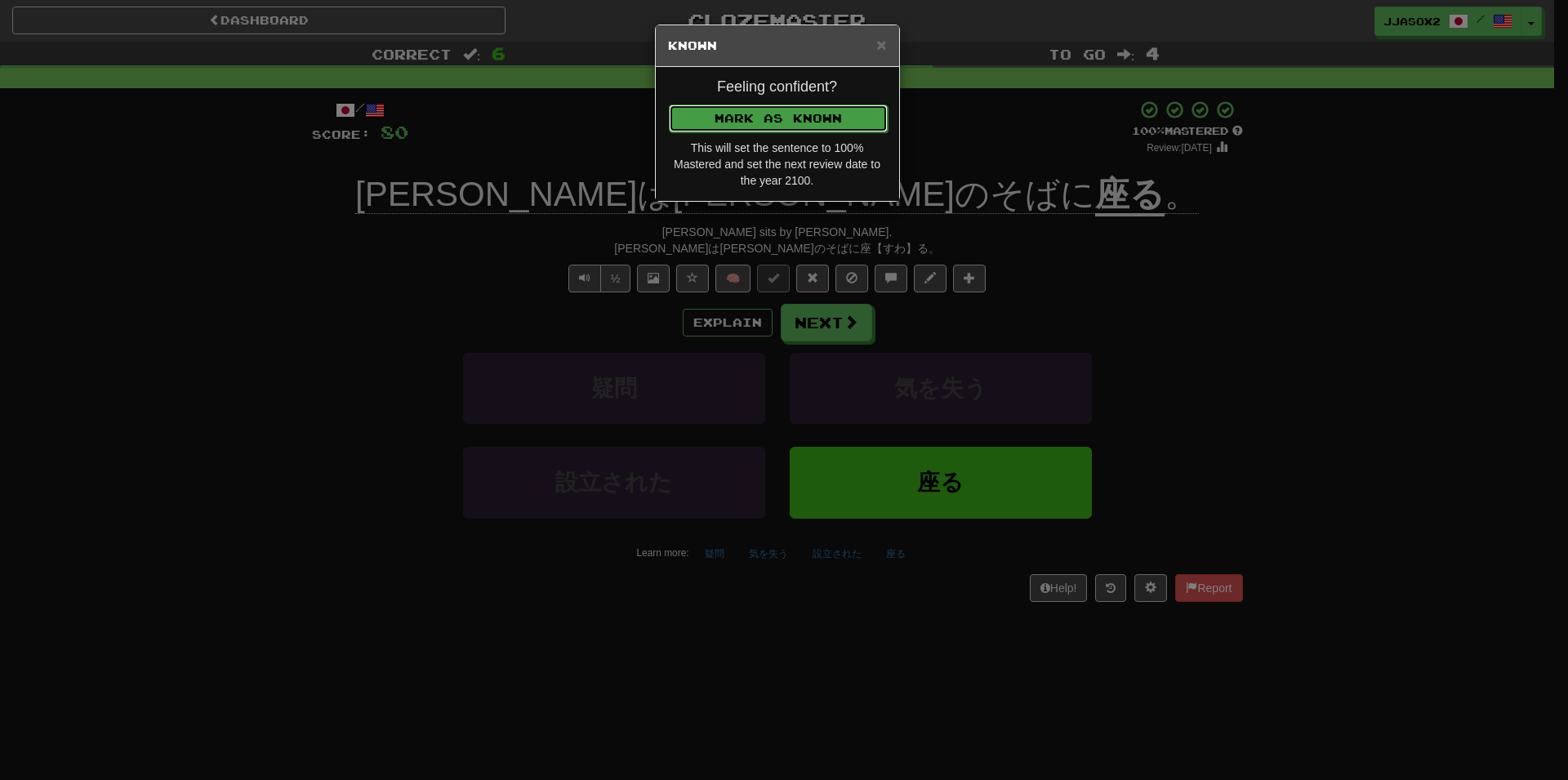
click at [827, 123] on button "Mark as Known" at bounding box center [779, 118] width 219 height 28
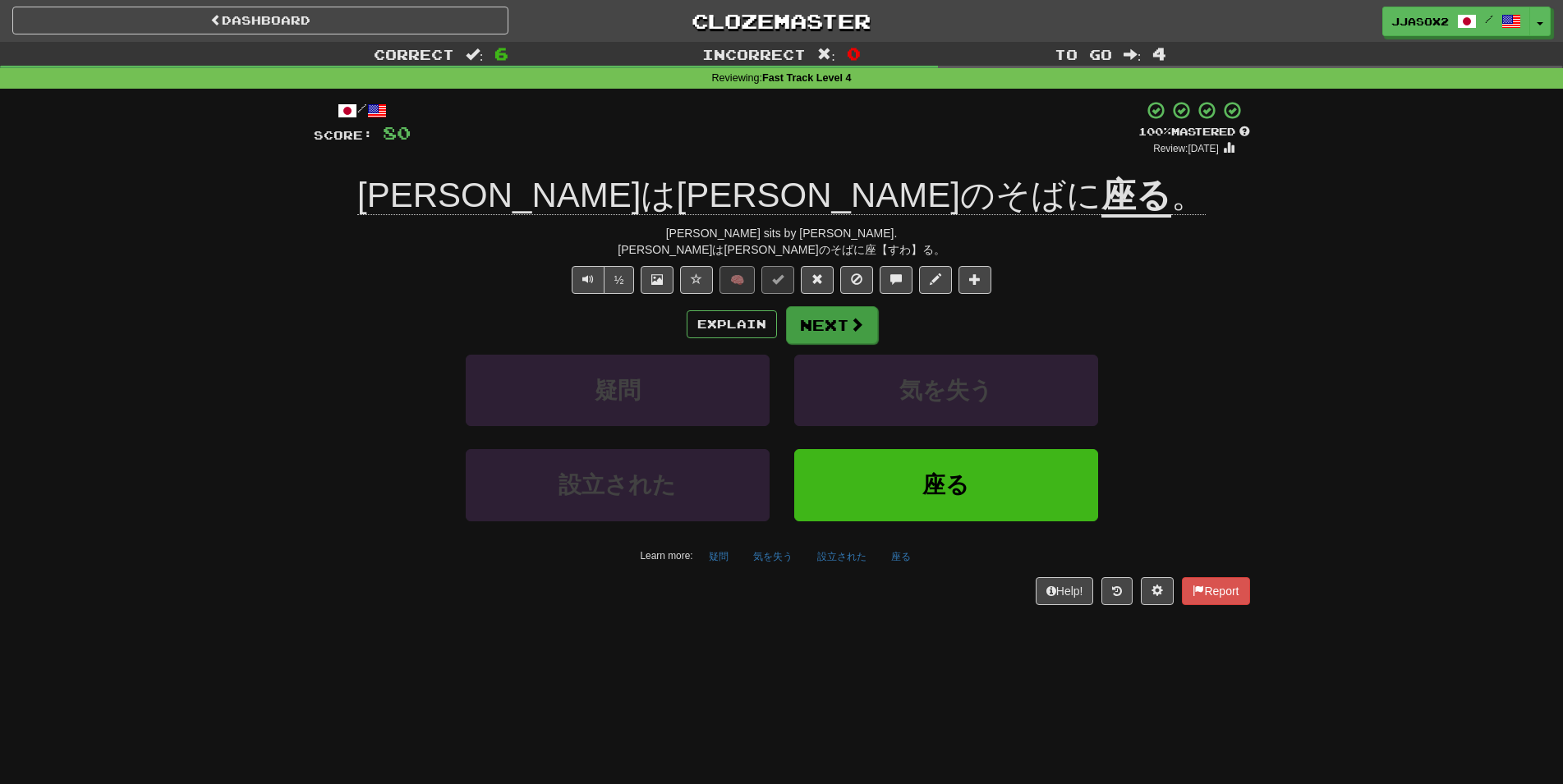
click at [822, 315] on div "/ Score: 80 + 16 100 % Mastered Review: 2100-01-01 ジョンはジャックのそばに 座る 。 John sits …" at bounding box center [781, 352] width 936 height 504
click at [820, 324] on button "Next" at bounding box center [832, 324] width 92 height 38
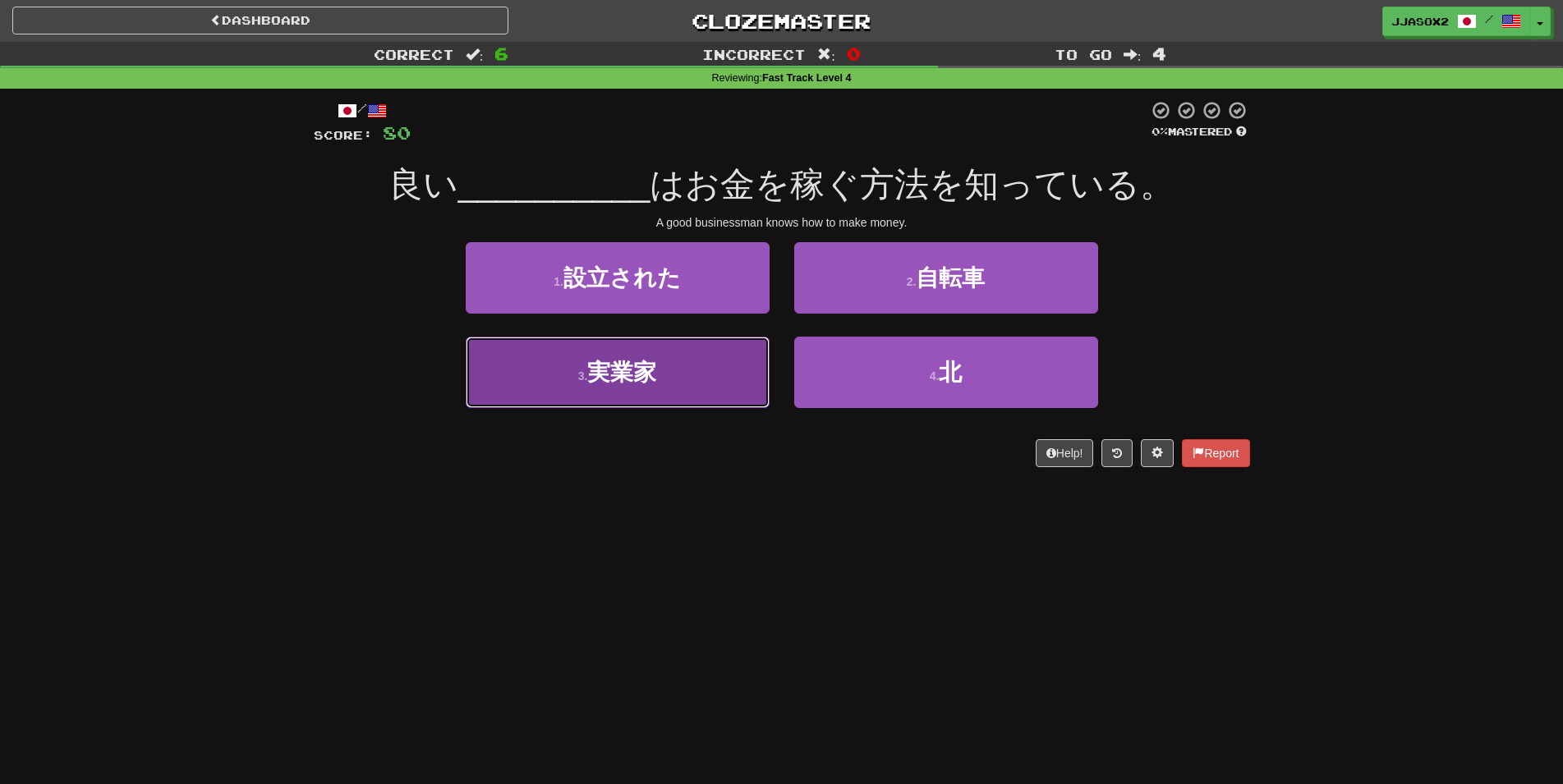
click at [678, 381] on button "3 . 実業家" at bounding box center [617, 372] width 303 height 72
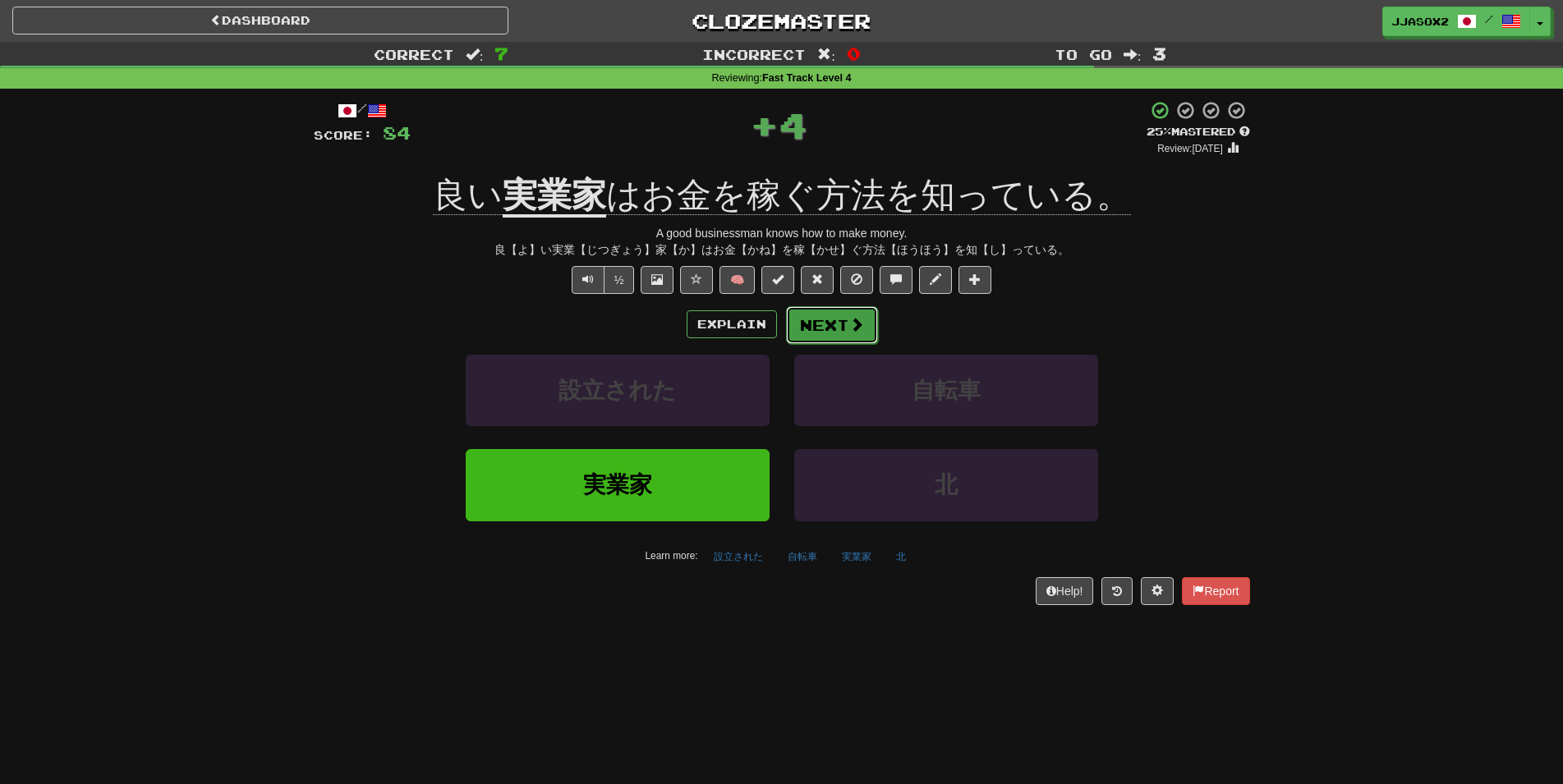
click at [824, 329] on button "Next" at bounding box center [832, 324] width 92 height 38
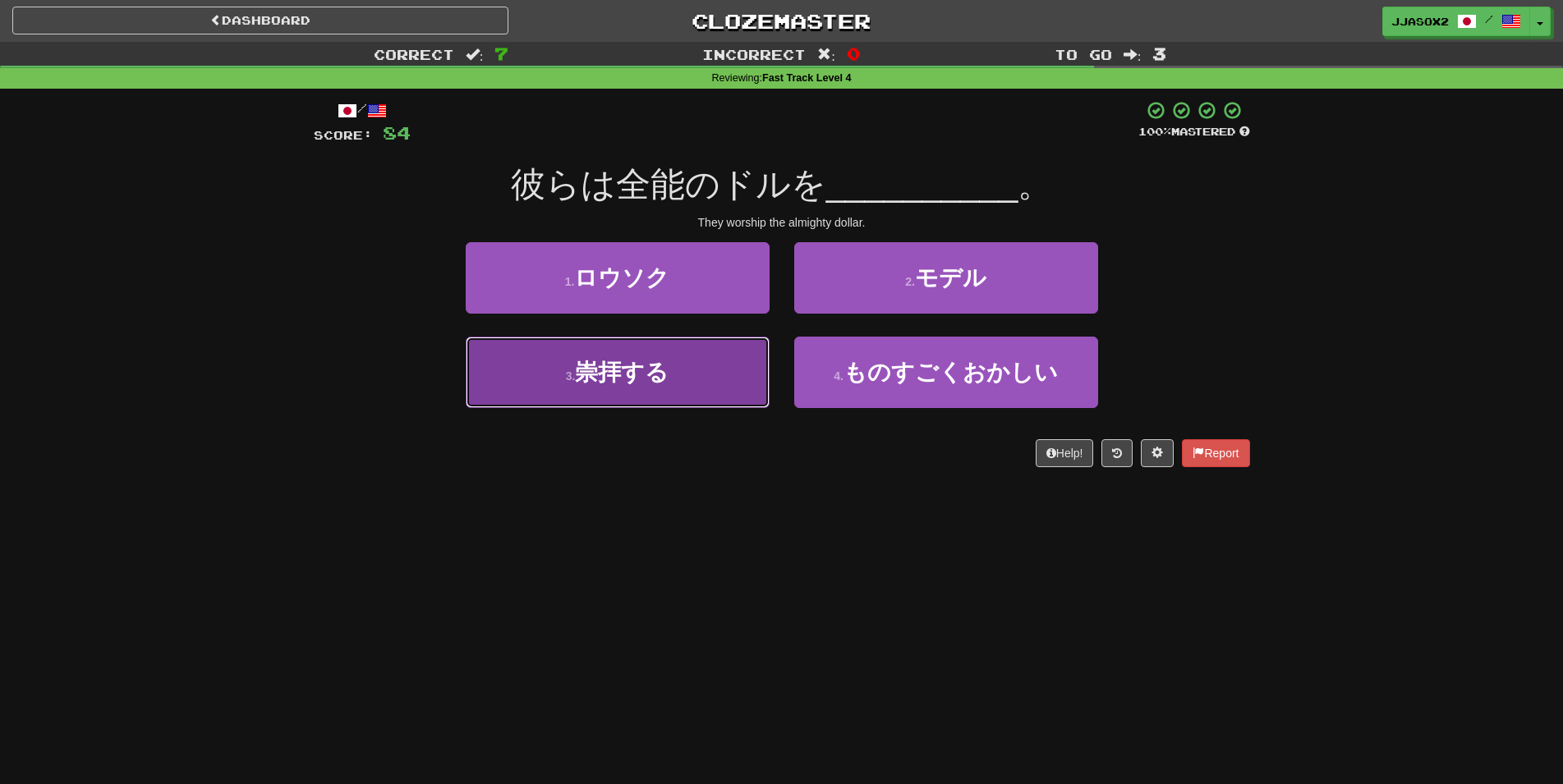
click at [735, 378] on button "3 . 崇拝する" at bounding box center [617, 372] width 303 height 72
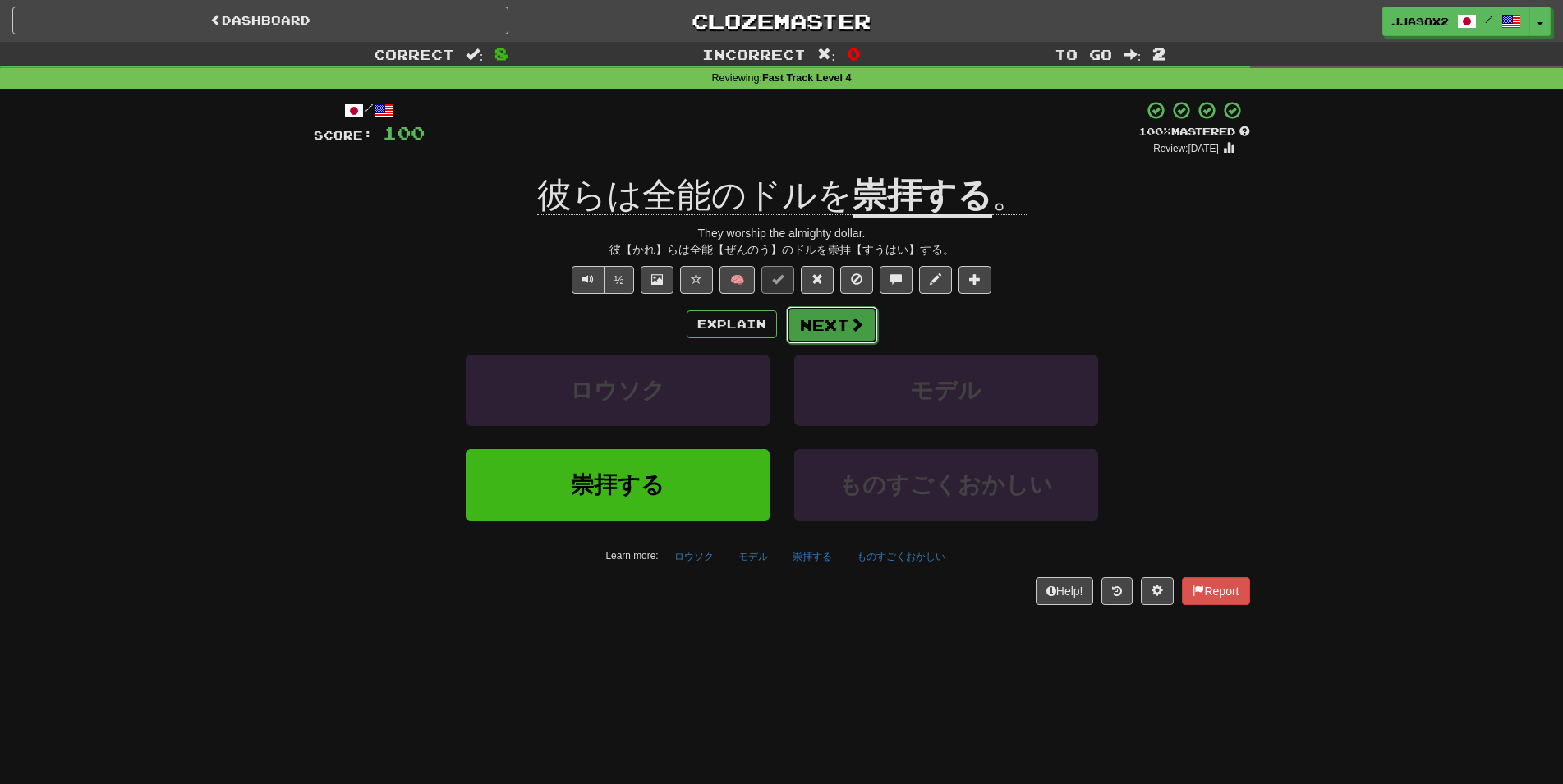
click at [831, 335] on button "Next" at bounding box center [832, 324] width 92 height 38
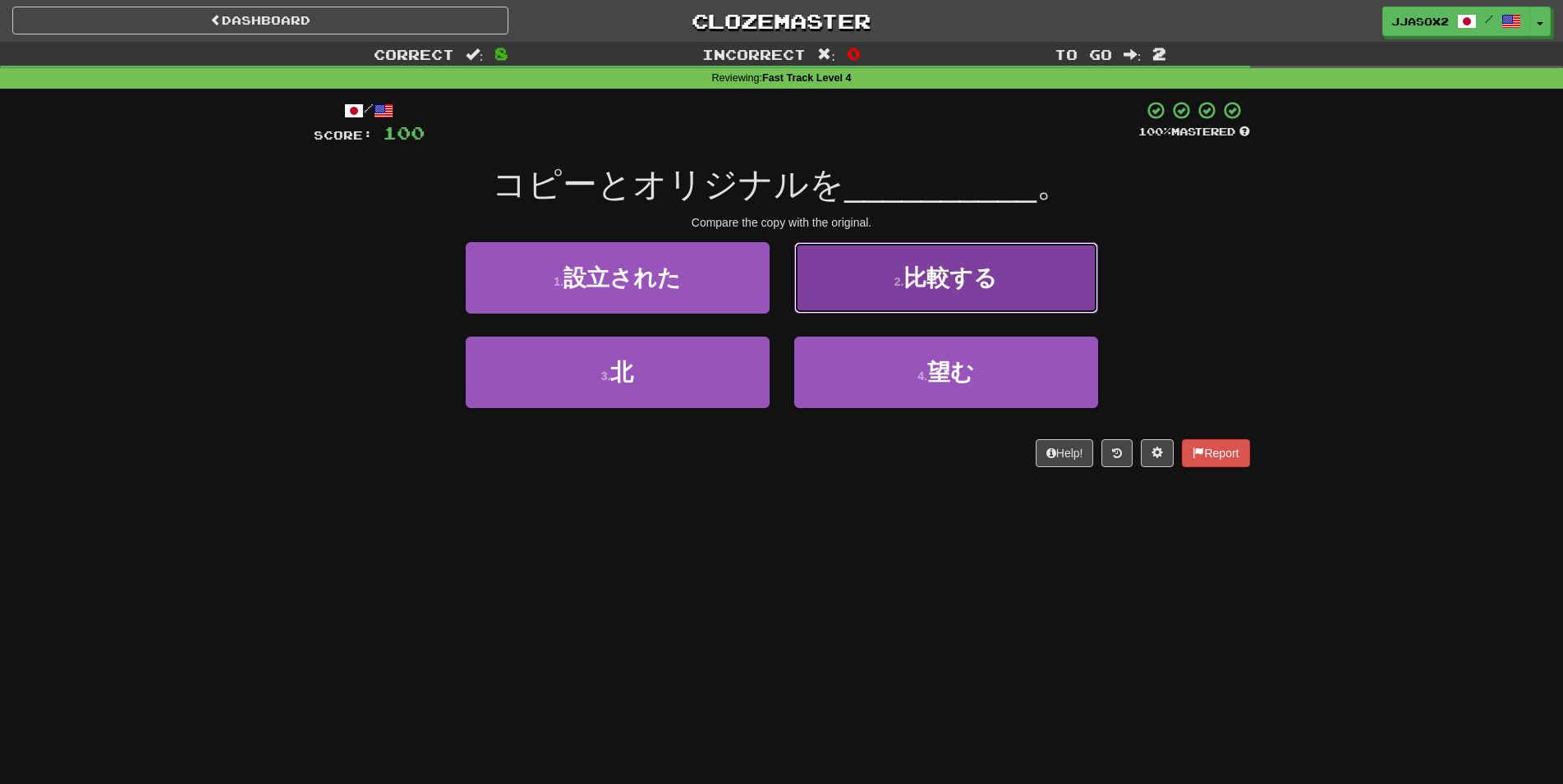
drag, startPoint x: 938, startPoint y: 281, endPoint x: 948, endPoint y: 283, distance: 10.2
click at [948, 283] on span "比較する" at bounding box center [950, 278] width 94 height 25
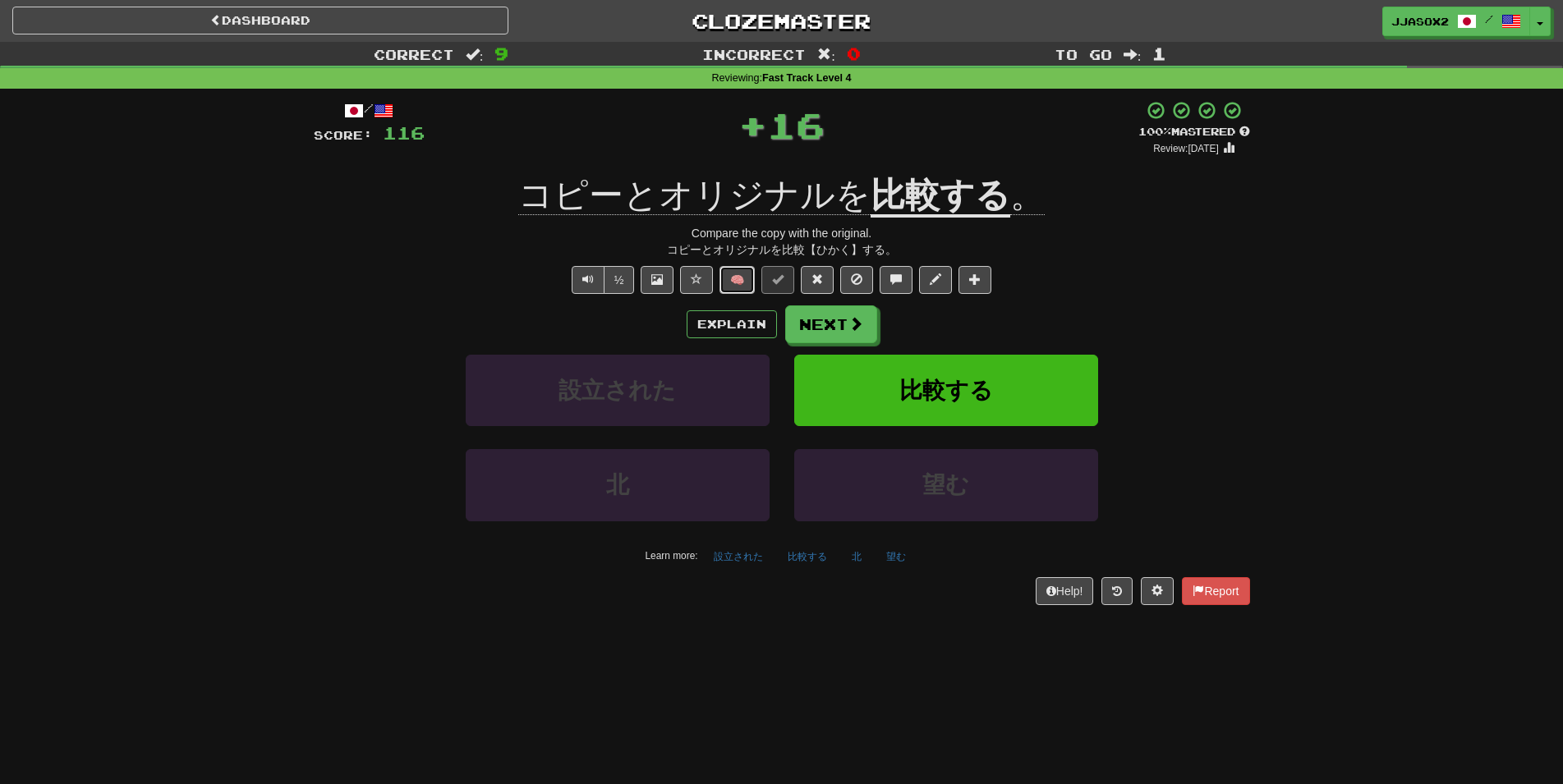
click at [751, 286] on button "🧠" at bounding box center [737, 280] width 36 height 28
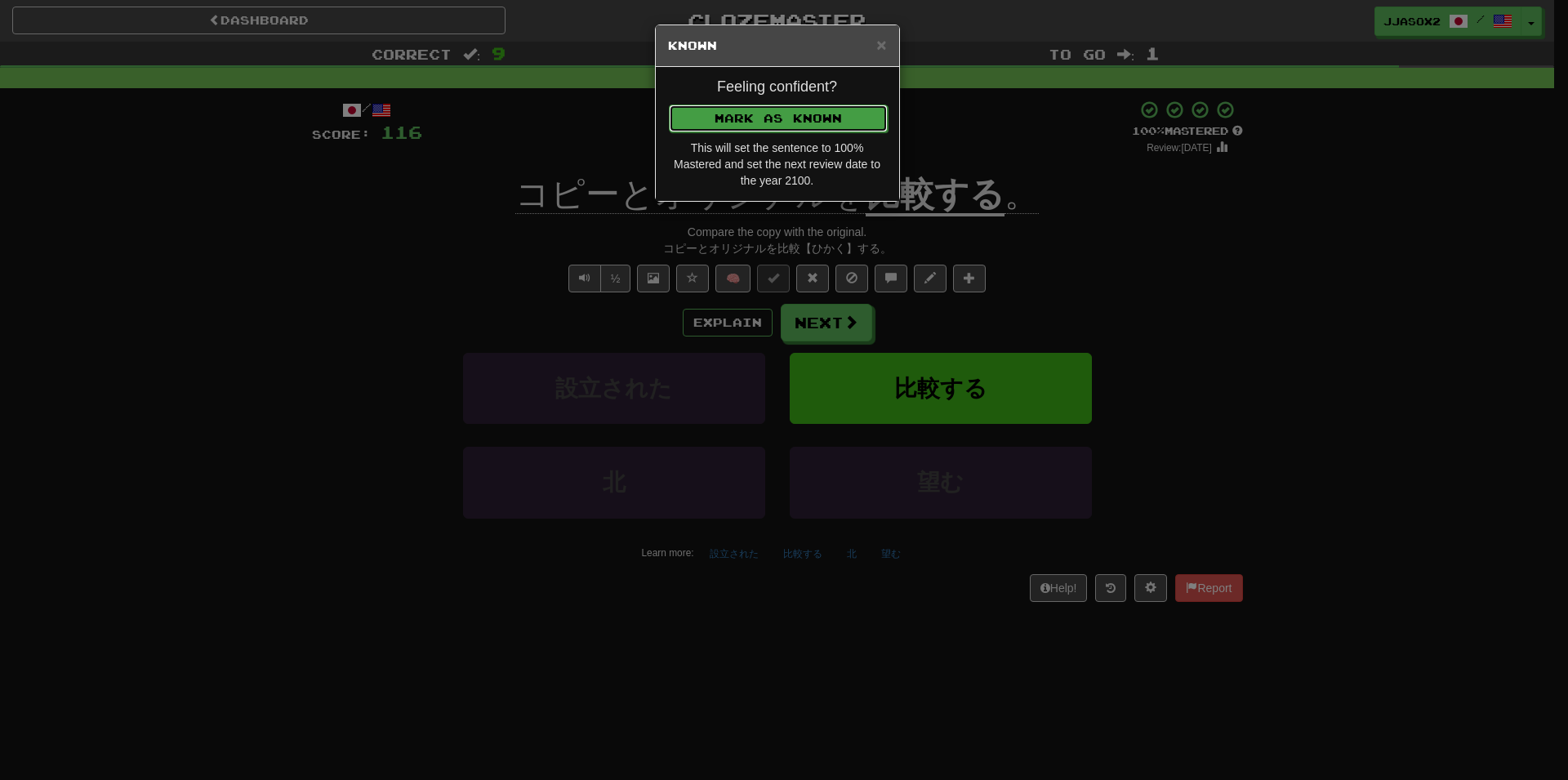
click at [818, 123] on button "Mark as Known" at bounding box center [779, 118] width 219 height 28
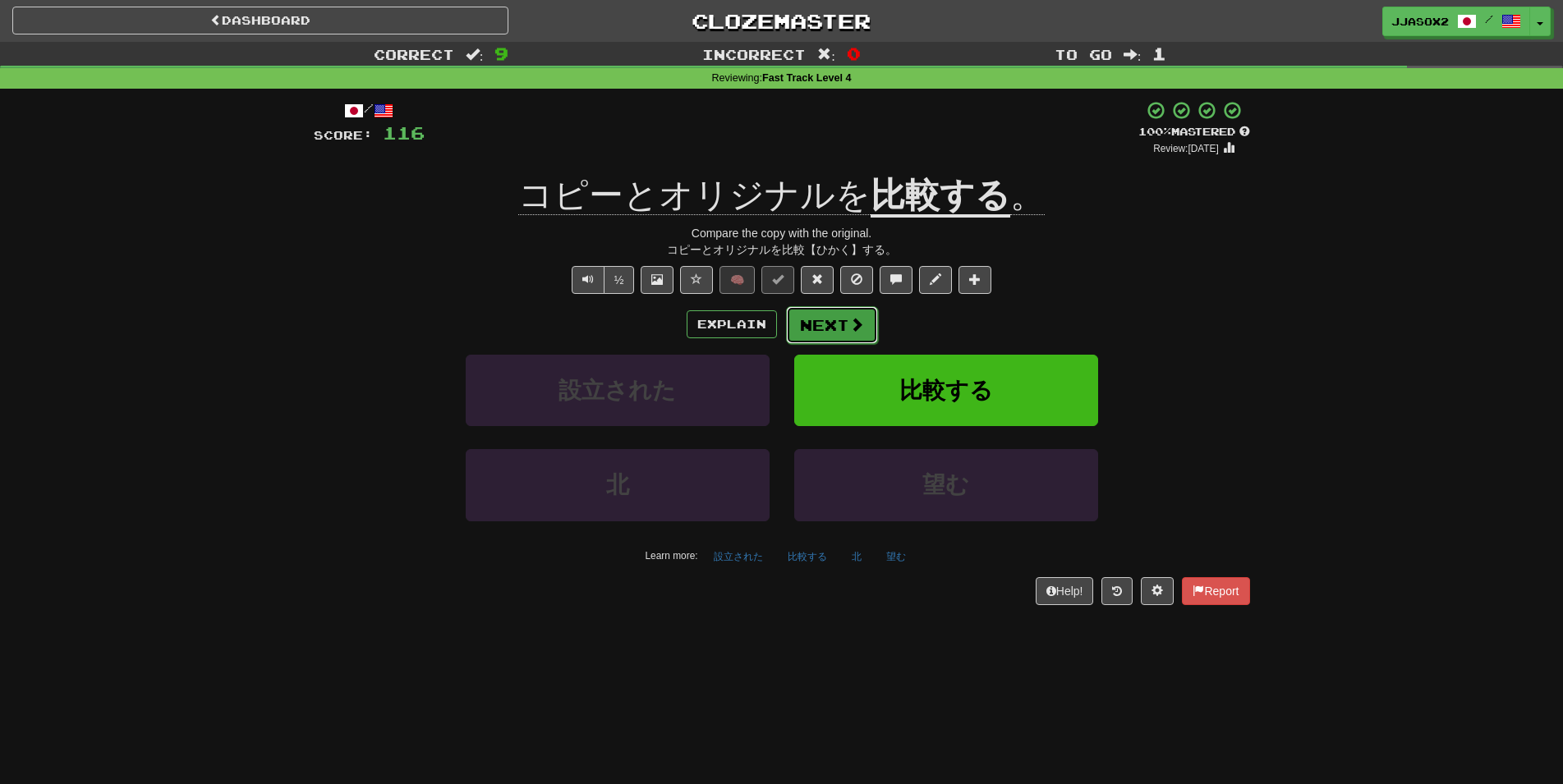
click at [847, 338] on button "Next" at bounding box center [832, 324] width 92 height 38
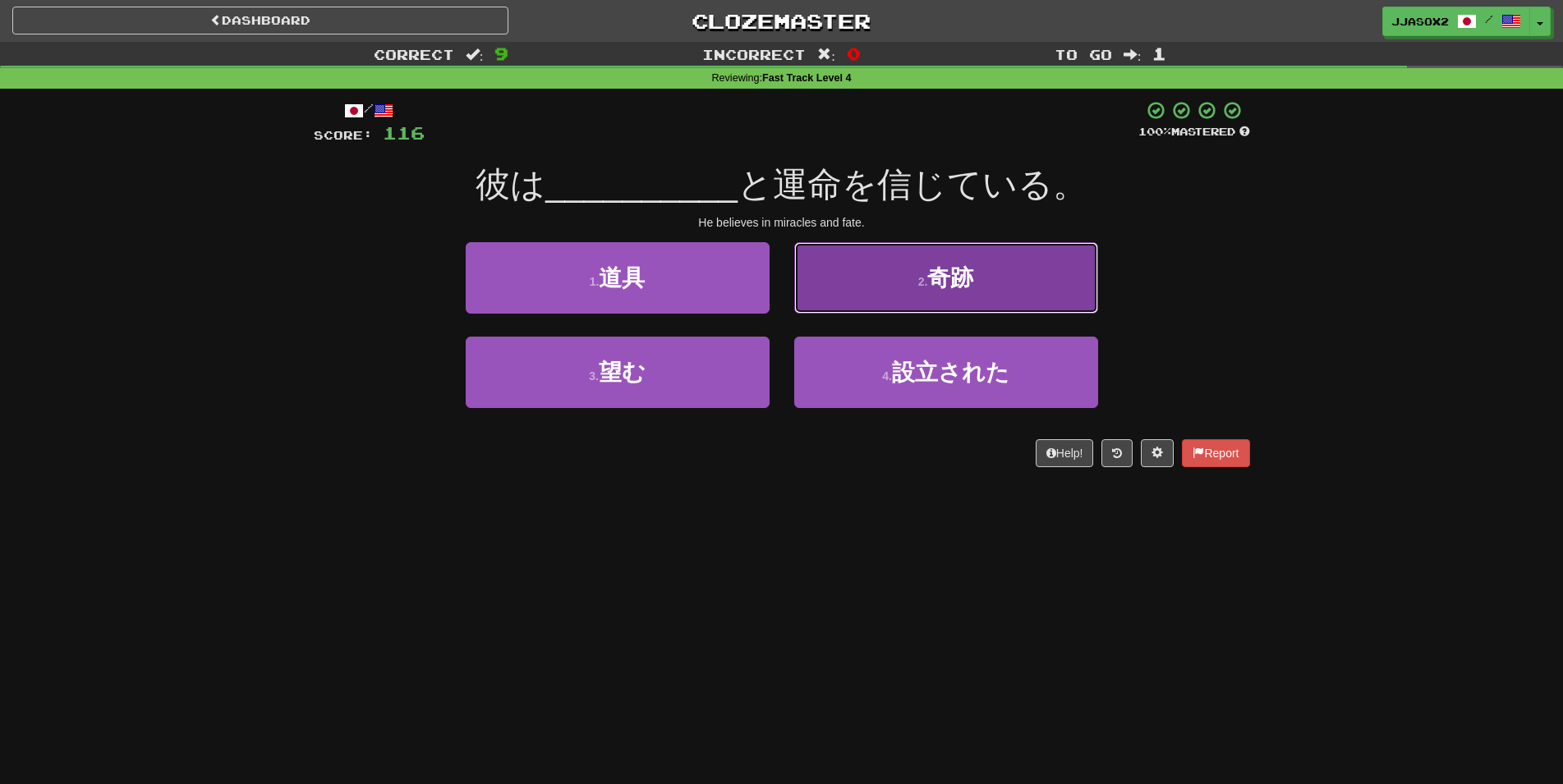
click at [914, 291] on button "2 . 奇跡" at bounding box center [945, 278] width 303 height 72
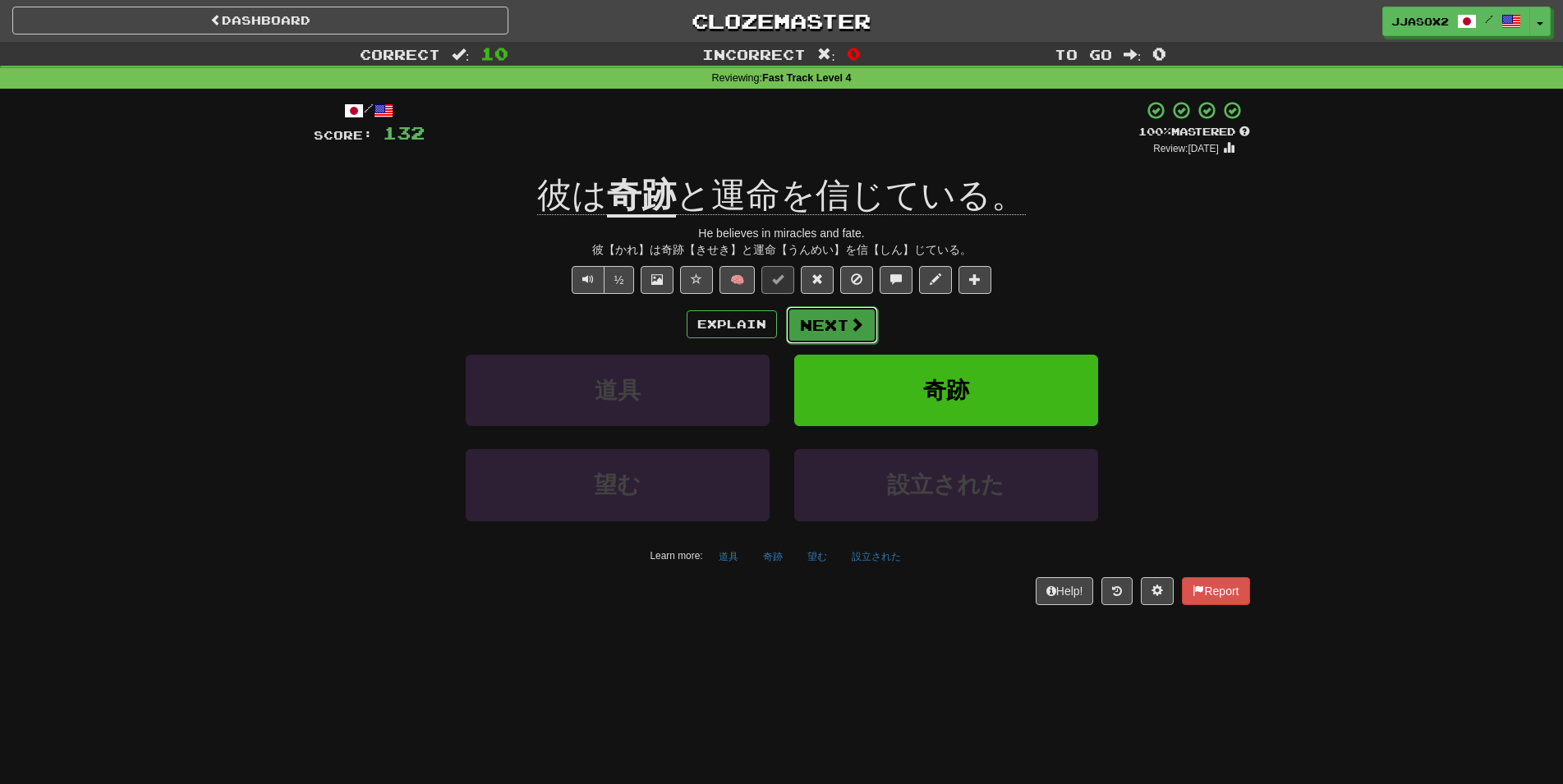
click at [791, 315] on button "Next" at bounding box center [832, 324] width 92 height 38
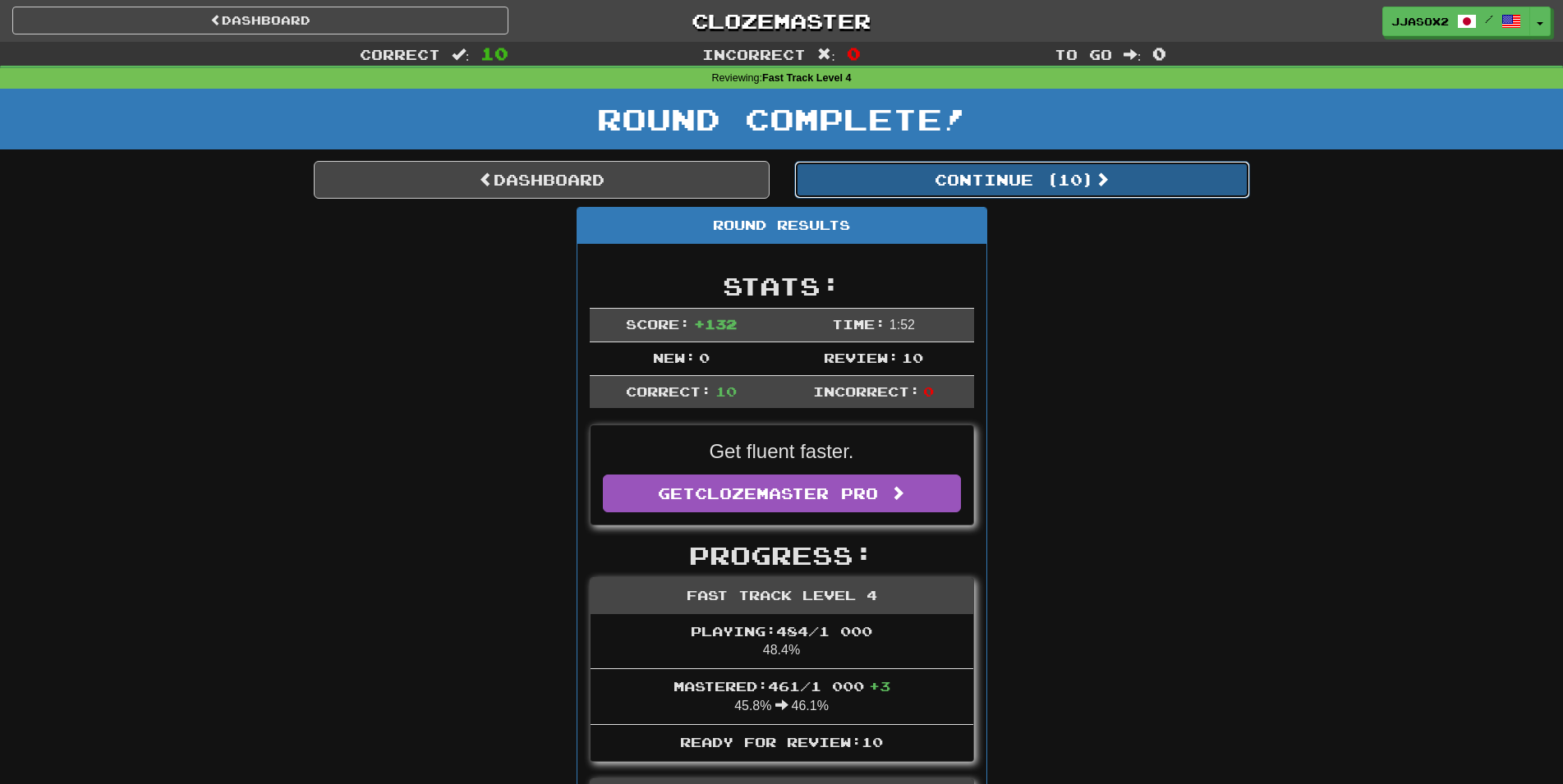
click at [1030, 169] on button "Continue ( 10 )" at bounding box center [1021, 179] width 456 height 38
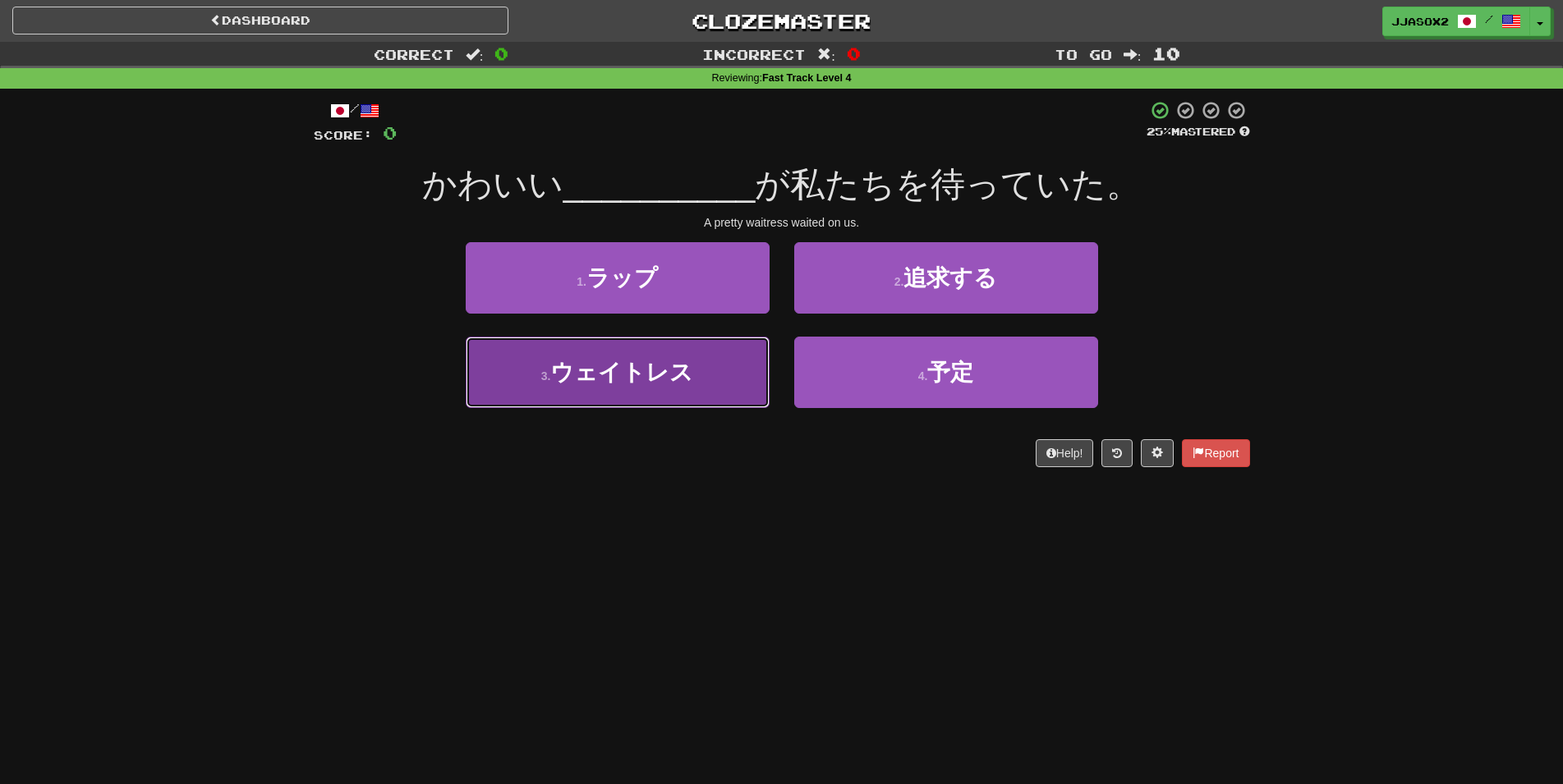
click at [681, 381] on span "ウェイトレス" at bounding box center [621, 372] width 143 height 25
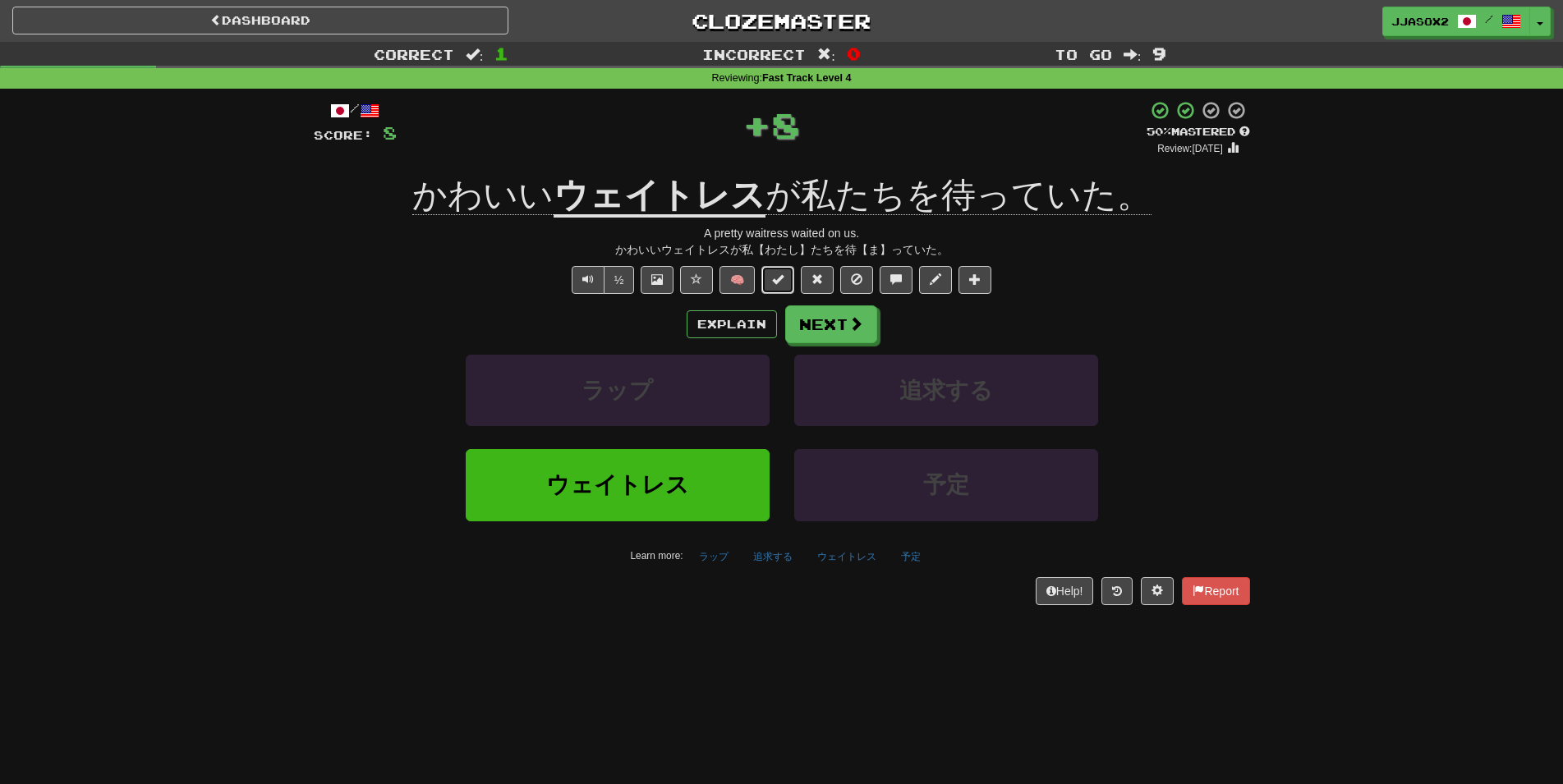
click at [765, 281] on button at bounding box center [778, 280] width 33 height 28
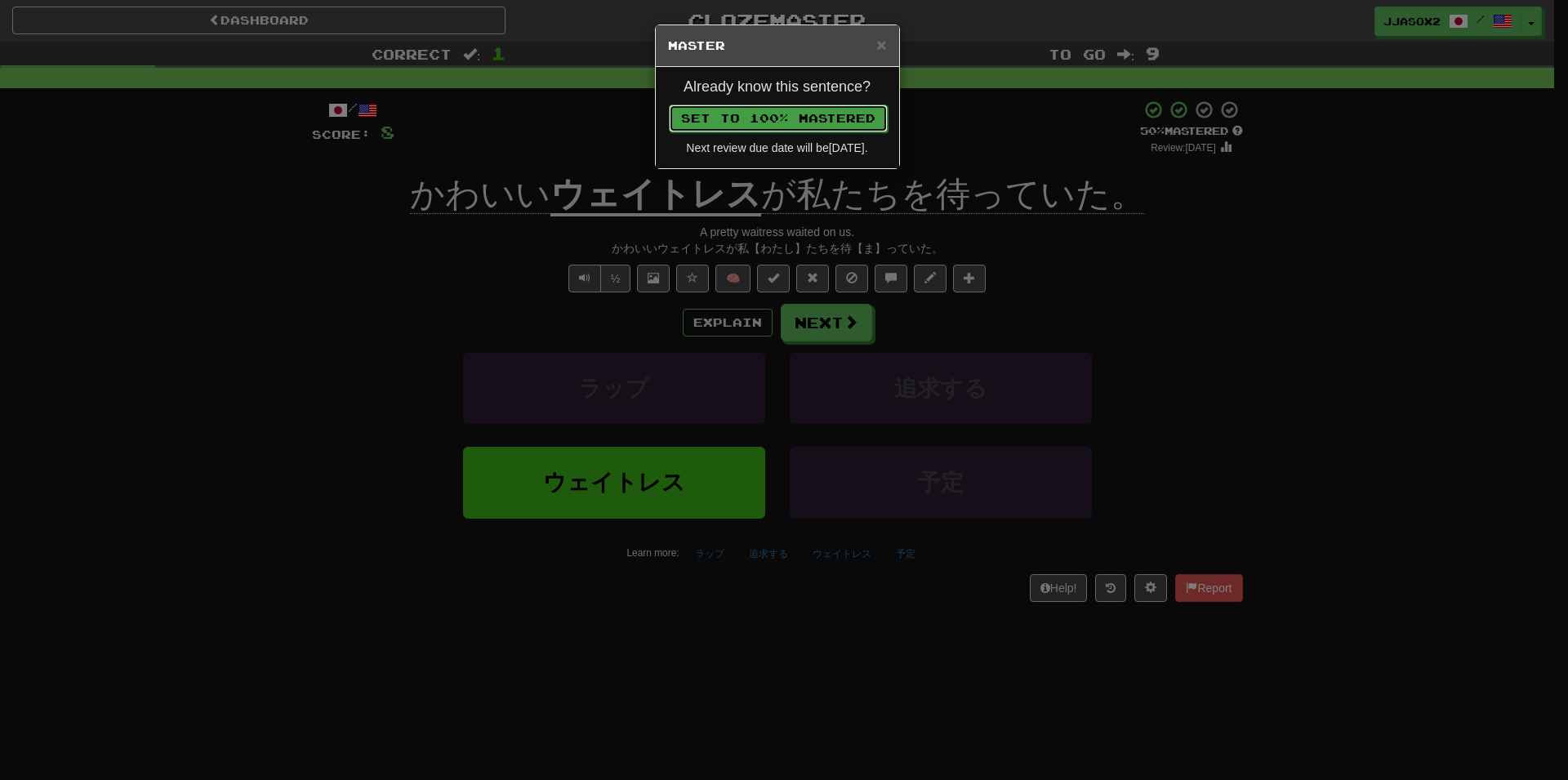
click at [865, 112] on button "Set to 100% Mastered" at bounding box center [779, 118] width 219 height 28
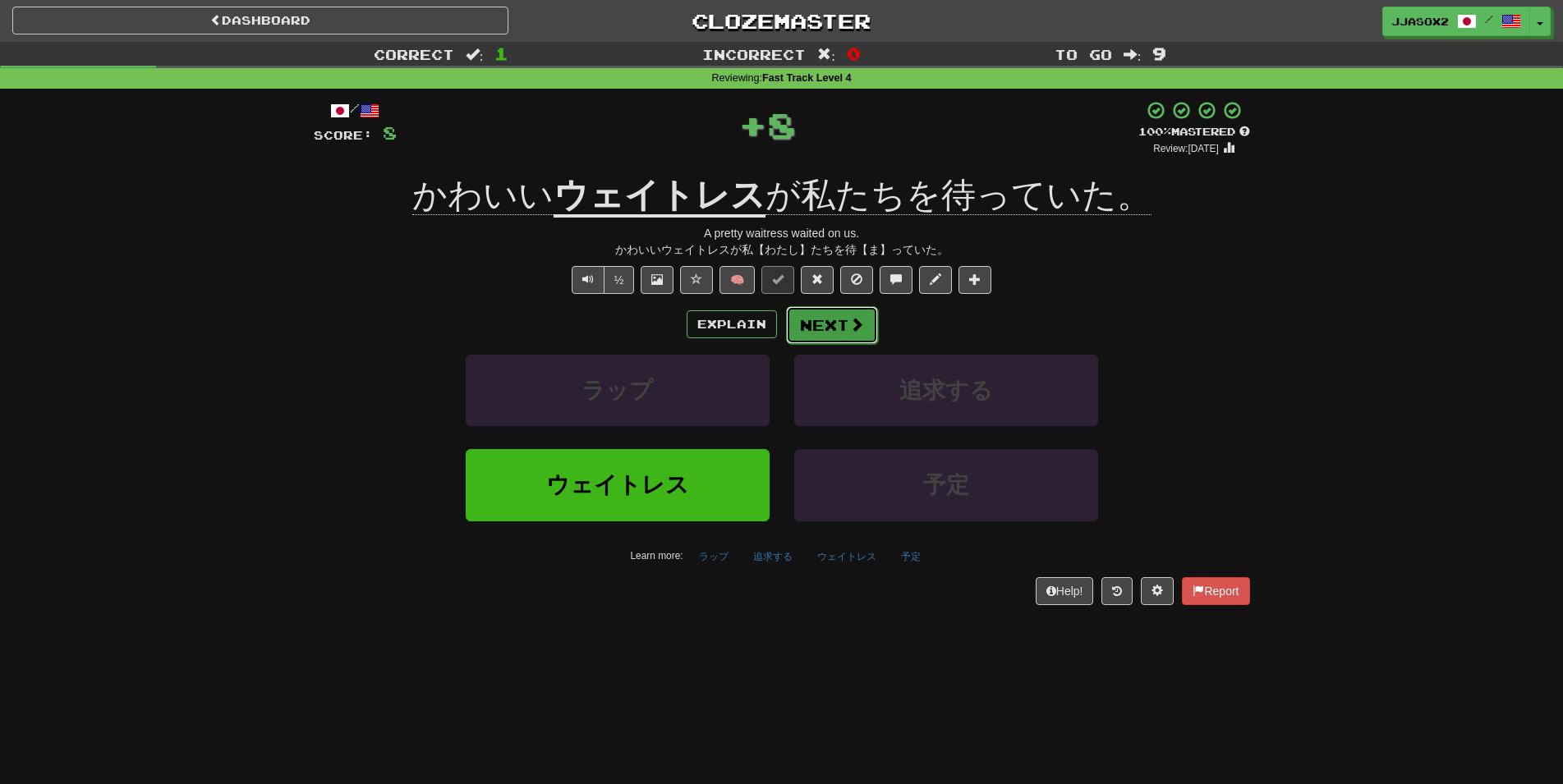
click at [834, 329] on button "Next" at bounding box center [832, 324] width 92 height 38
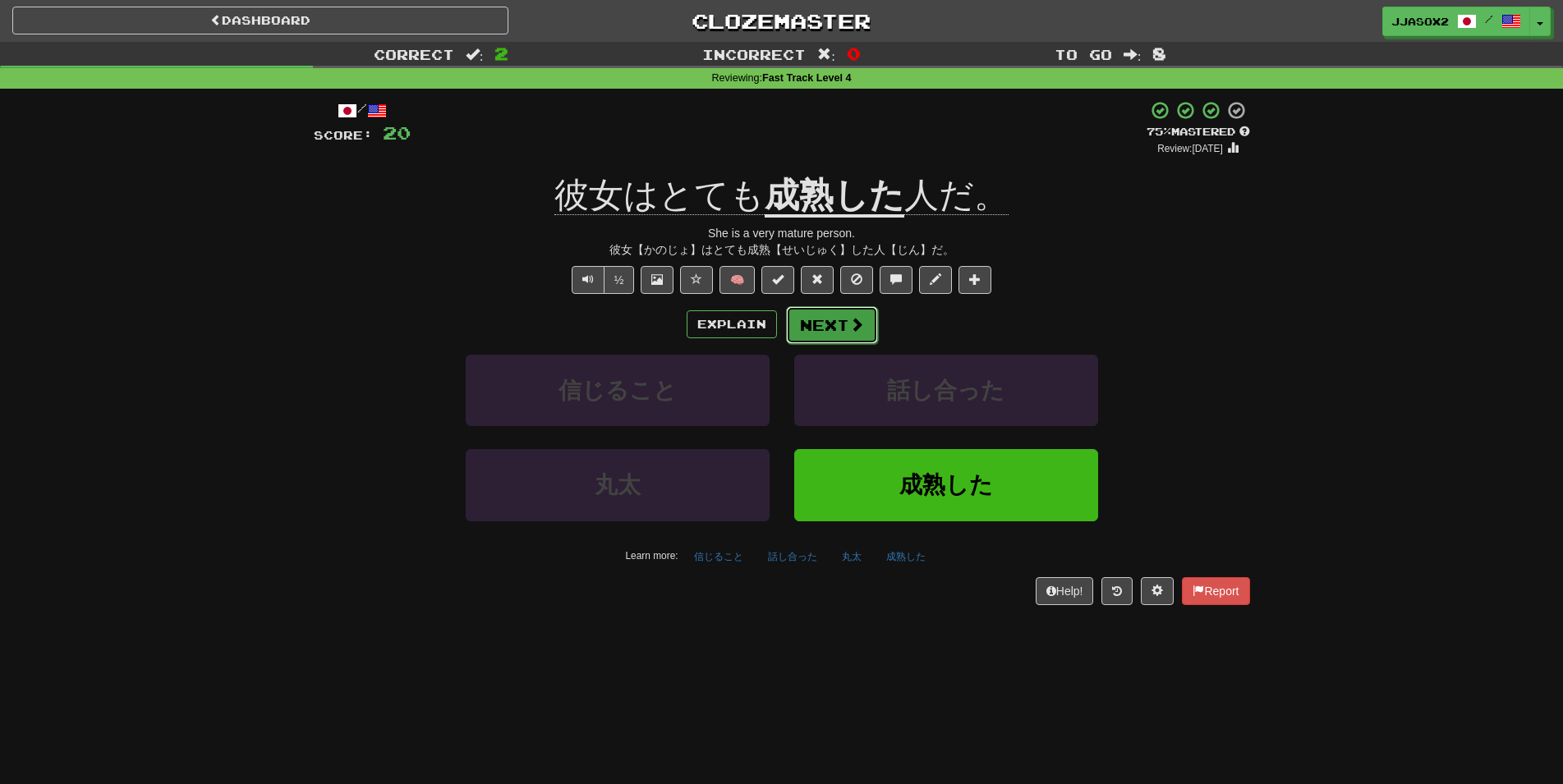
click at [826, 340] on button "Next" at bounding box center [832, 324] width 92 height 38
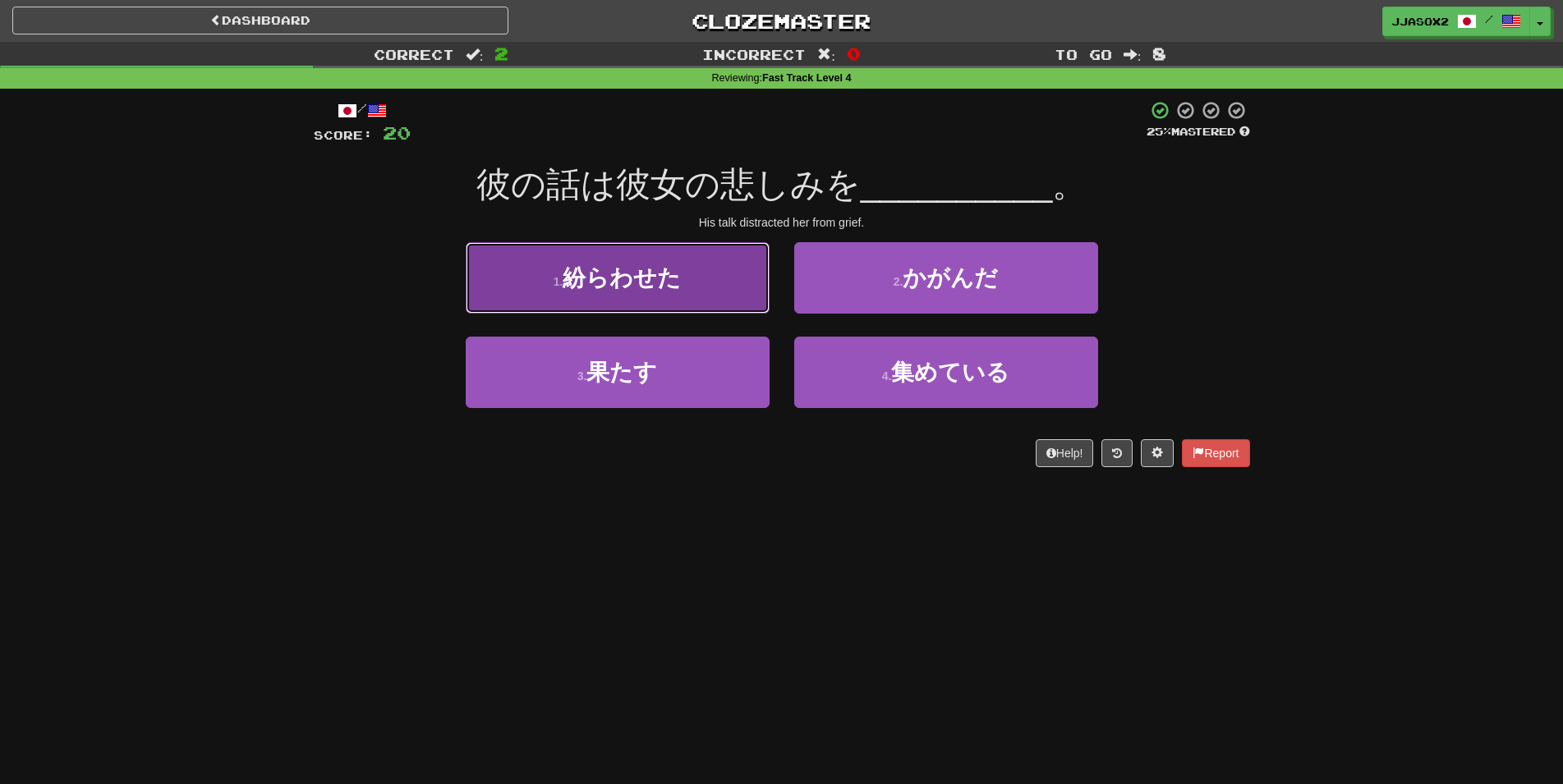
click at [707, 295] on button "1 . 紛らわせた" at bounding box center [617, 278] width 303 height 72
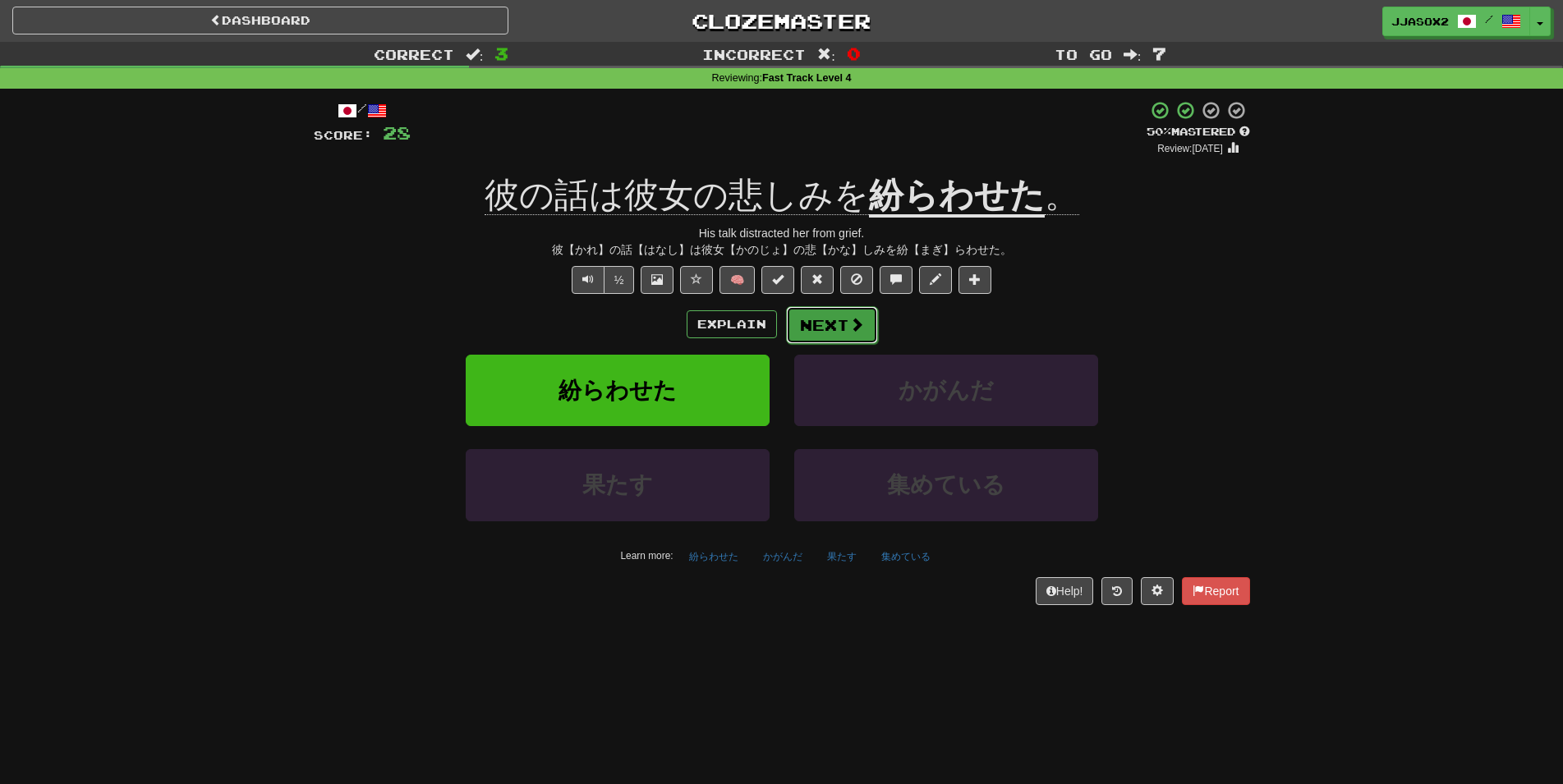
click at [828, 315] on button "Next" at bounding box center [832, 324] width 92 height 38
